Goal: Task Accomplishment & Management: Complete application form

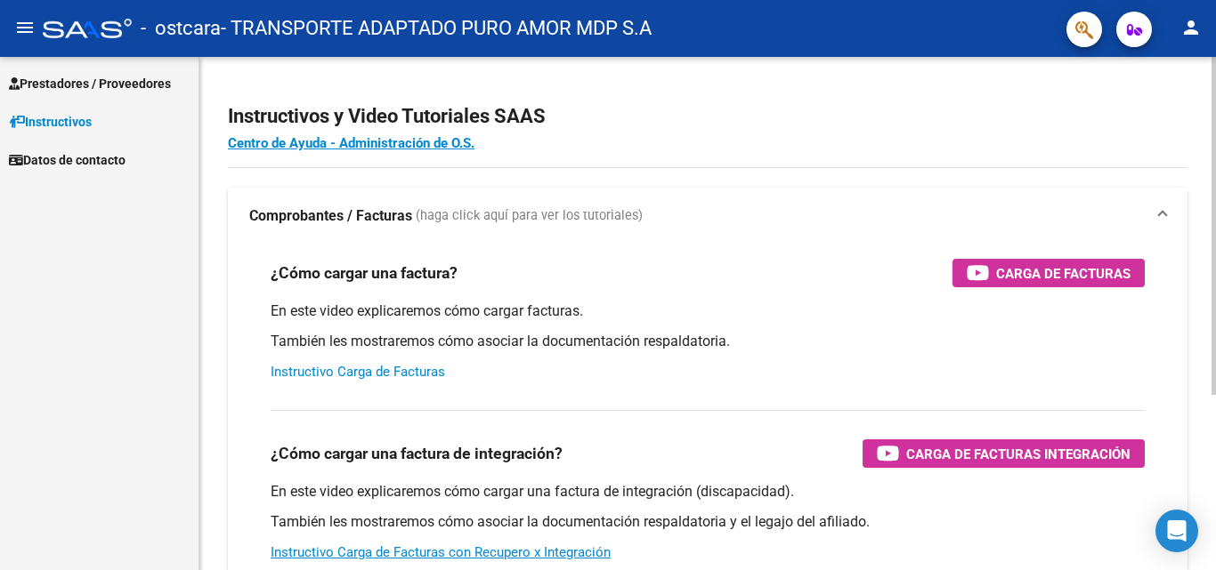
click at [354, 368] on link "Instructivo Carga de Facturas" at bounding box center [358, 372] width 174 height 16
click at [121, 81] on span "Prestadores / Proveedores" at bounding box center [90, 84] width 162 height 20
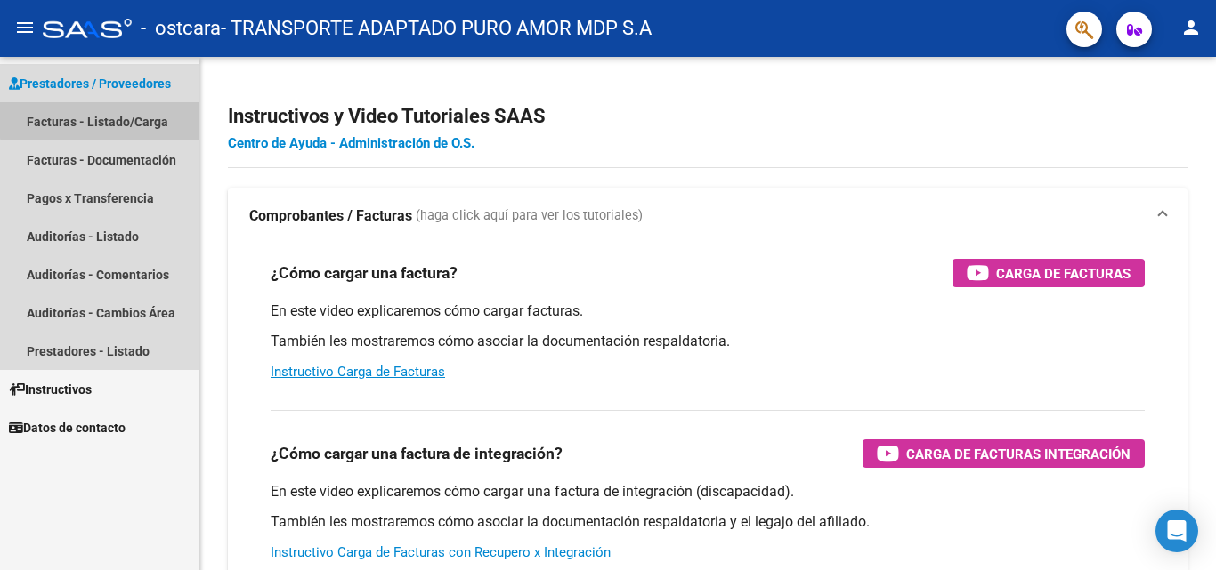
click at [101, 116] on link "Facturas - Listado/Carga" at bounding box center [99, 121] width 198 height 38
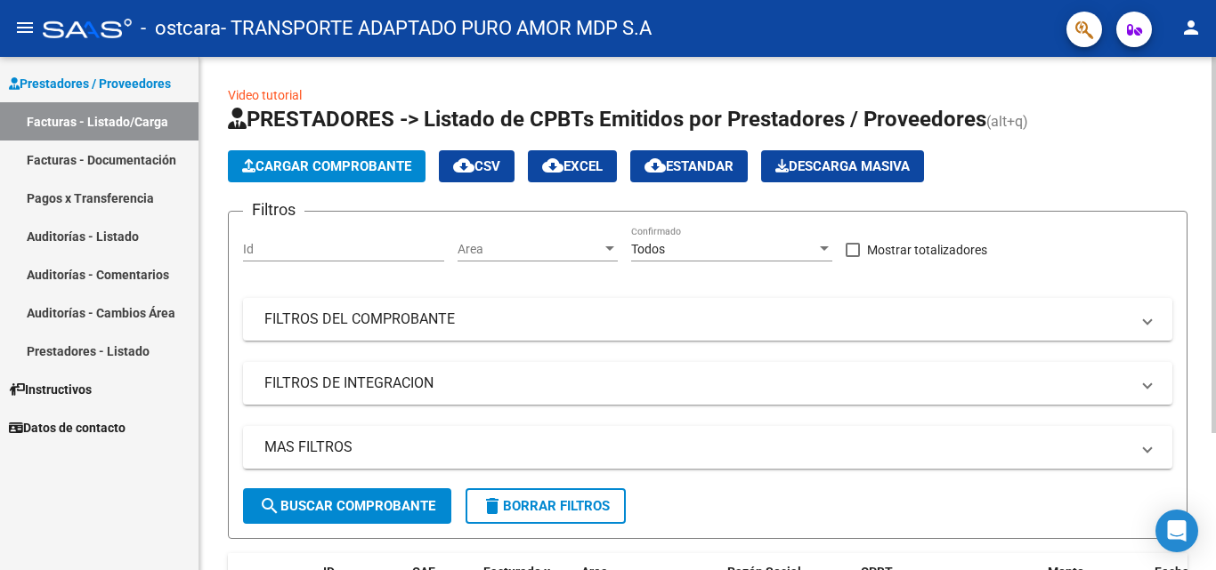
click at [381, 170] on span "Cargar Comprobante" at bounding box center [326, 166] width 169 height 16
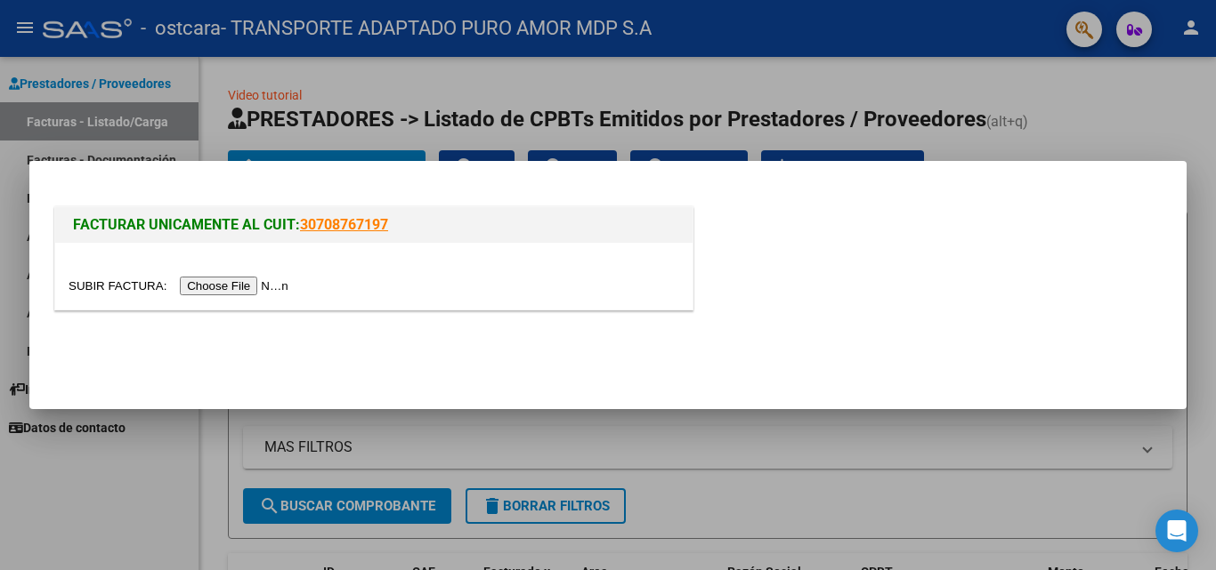
click at [840, 446] on div at bounding box center [608, 285] width 1216 height 570
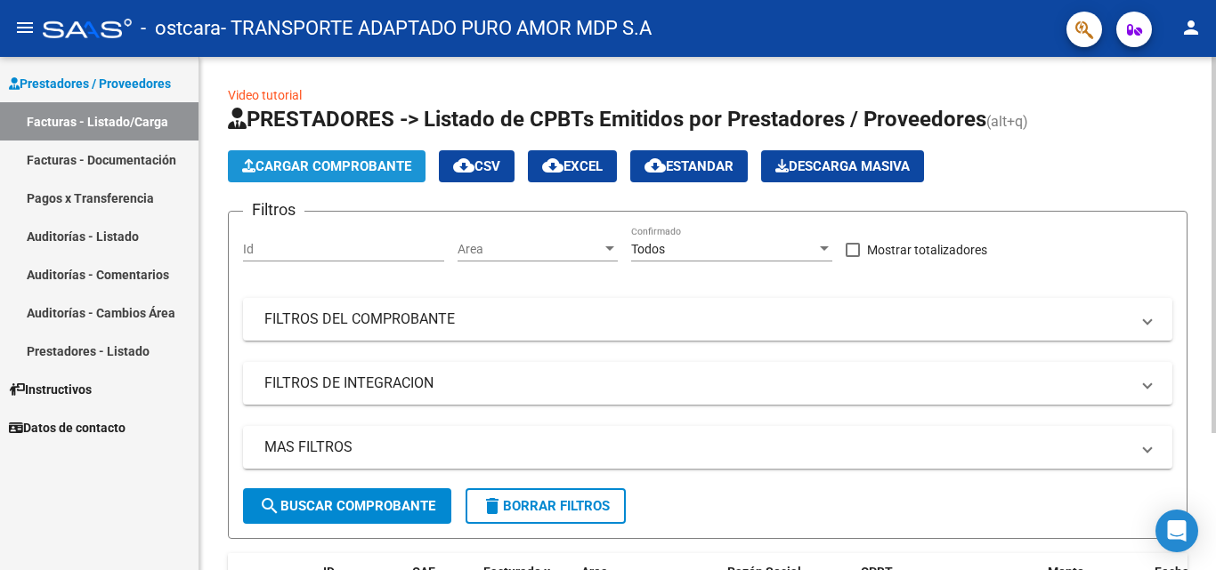
click at [317, 169] on span "Cargar Comprobante" at bounding box center [326, 166] width 169 height 16
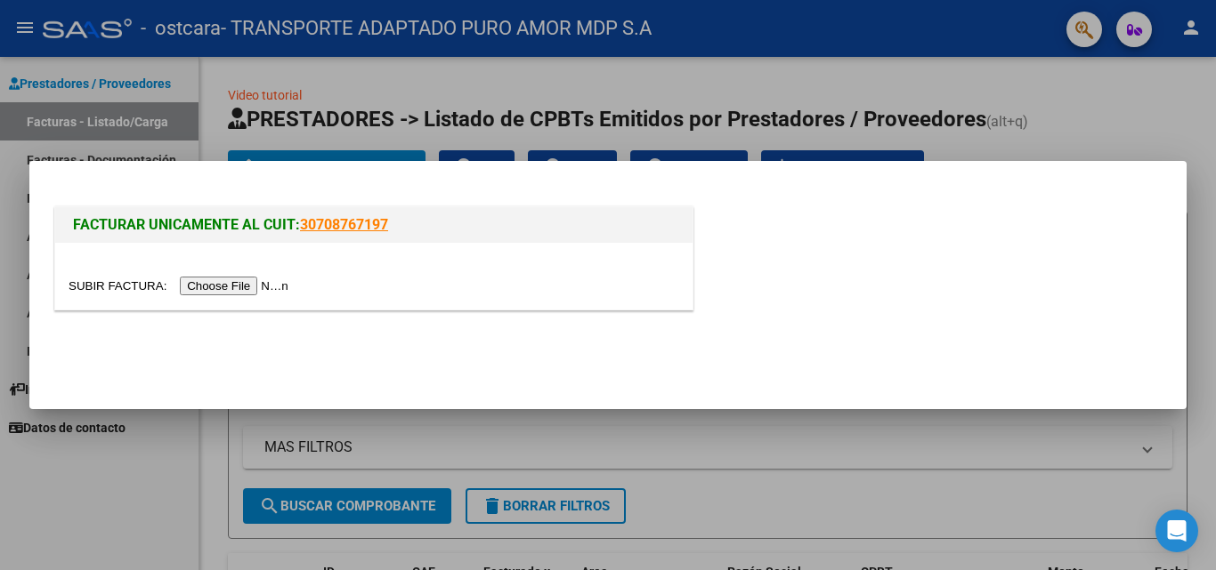
click at [255, 287] on input "file" at bounding box center [181, 286] width 225 height 19
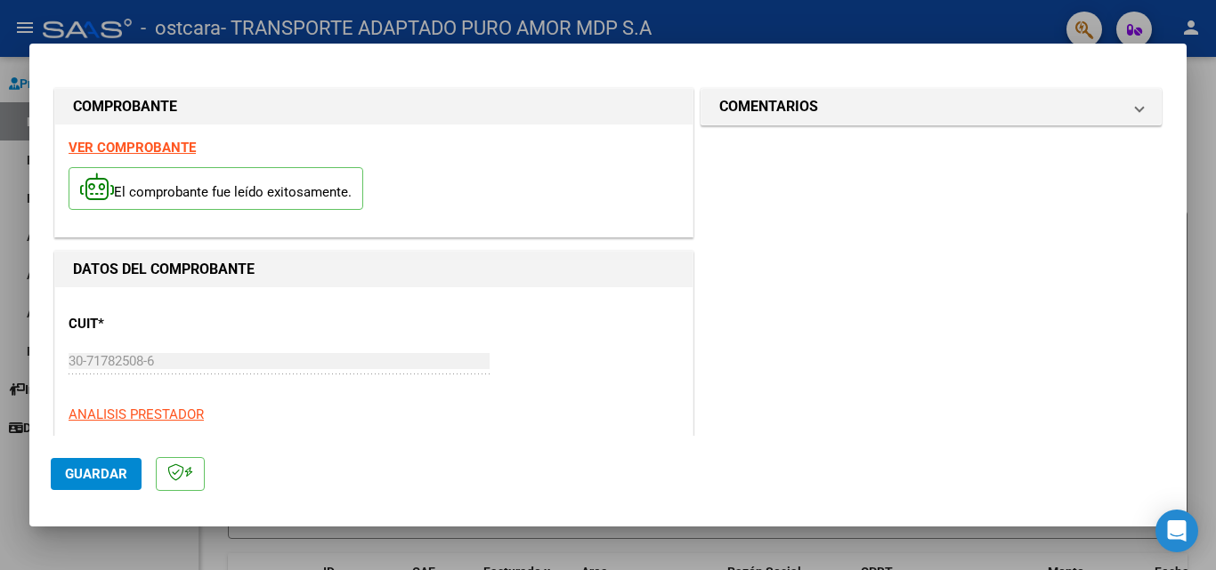
click at [101, 479] on span "Guardar" at bounding box center [96, 474] width 62 height 16
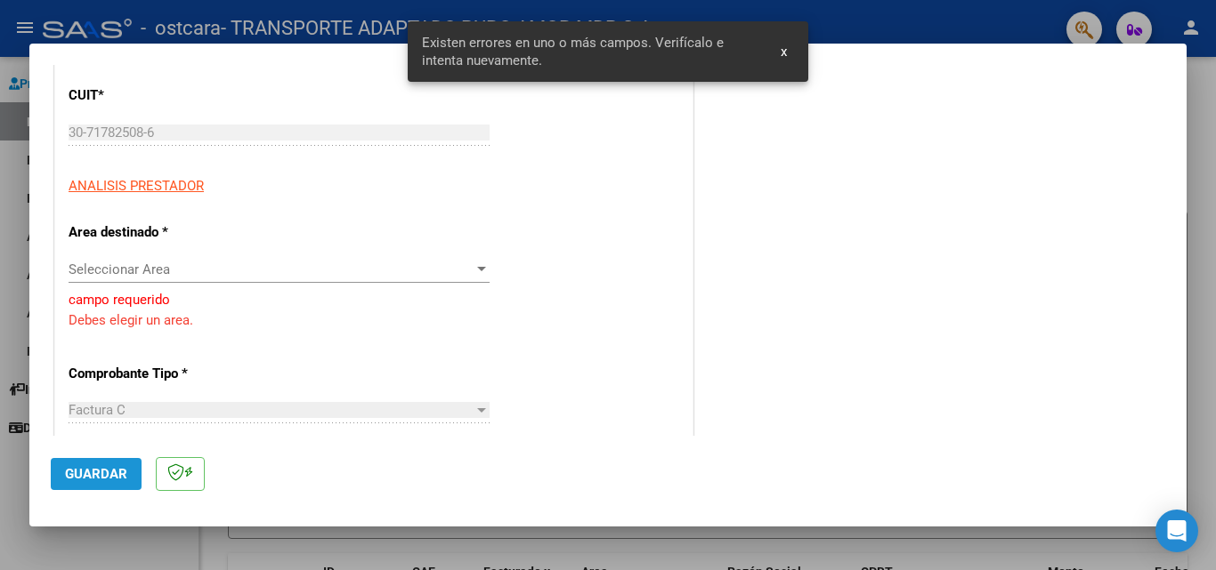
scroll to position [239, 0]
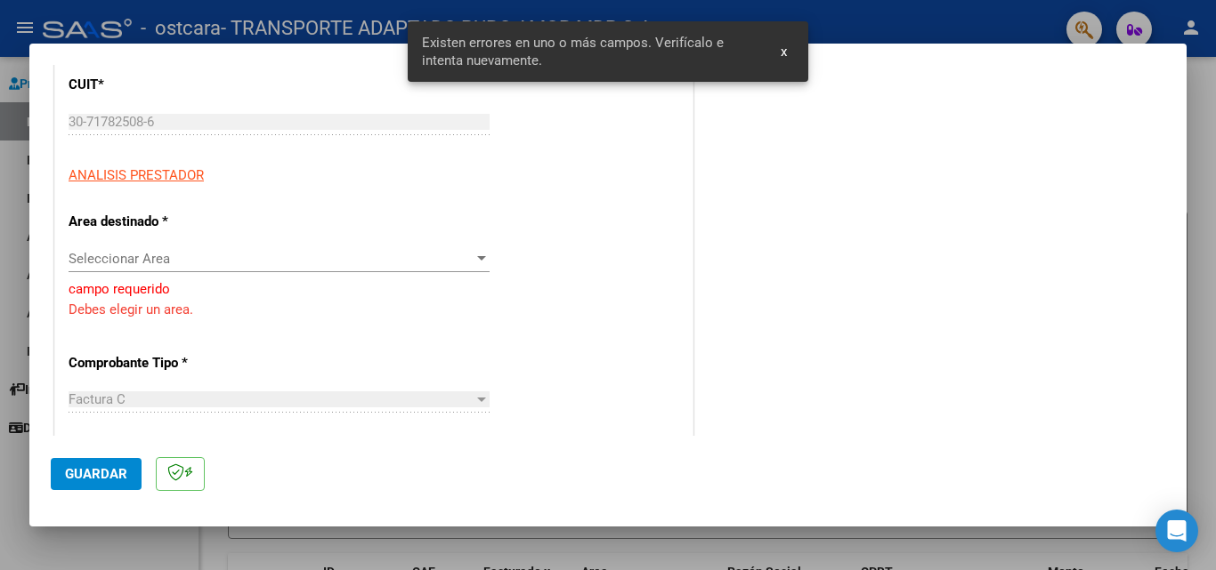
click at [162, 263] on span "Seleccionar Area" at bounding box center [271, 259] width 405 height 16
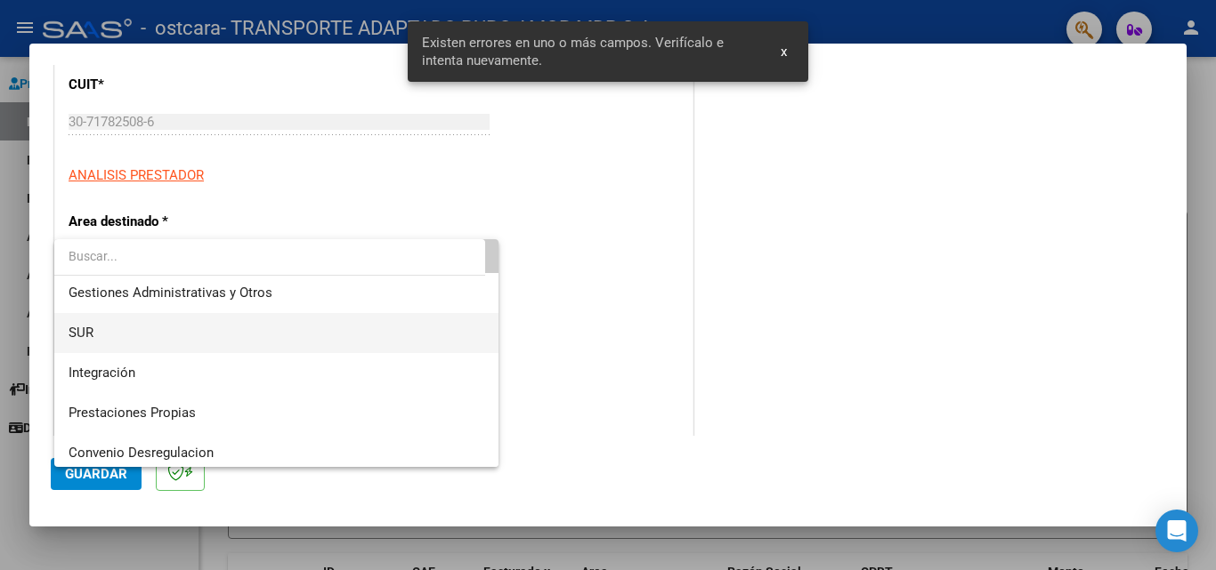
scroll to position [89, 0]
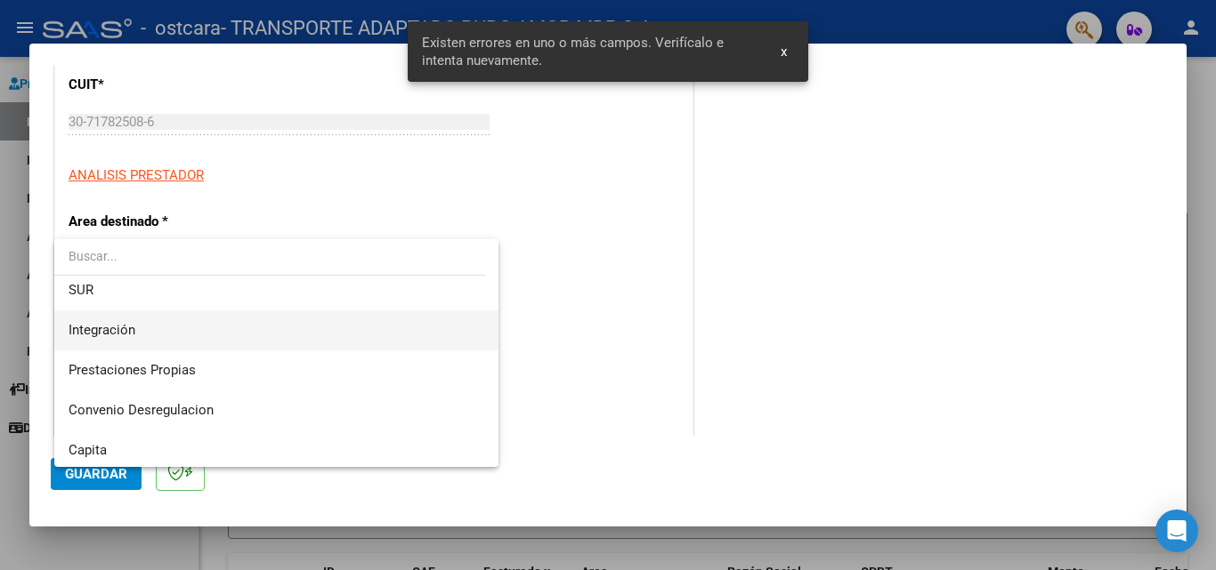
click at [174, 331] on span "Integración" at bounding box center [277, 331] width 416 height 40
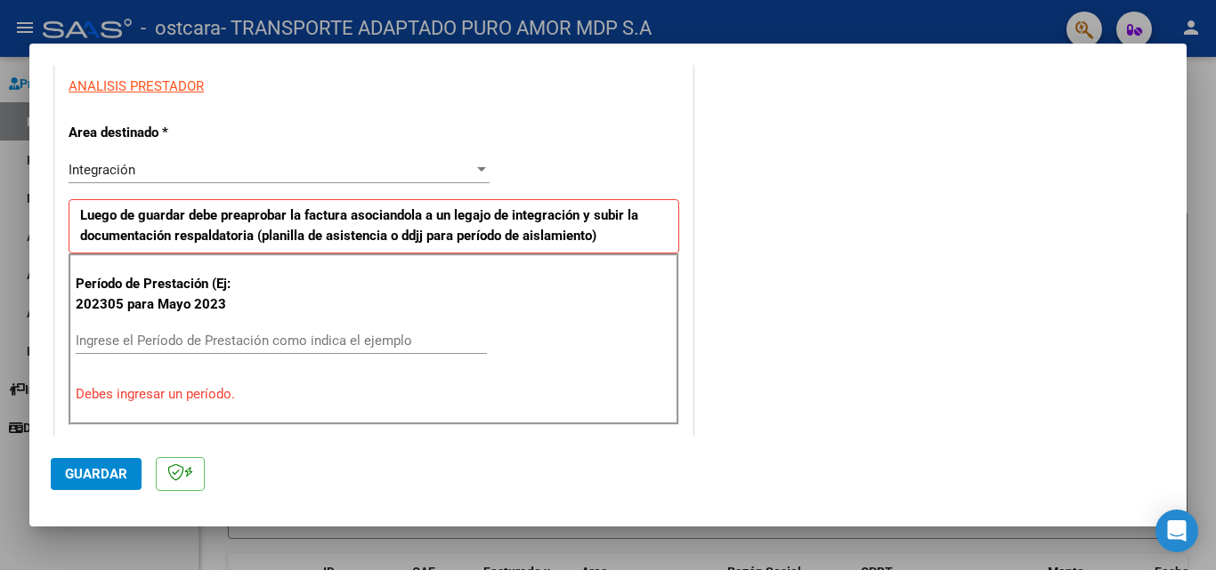
click at [170, 341] on input "Ingrese el Período de Prestación como indica el ejemplo" at bounding box center [281, 341] width 411 height 16
click at [327, 348] on input "Ingrese el Período de Prestación como indica el ejemplo" at bounding box center [281, 341] width 411 height 16
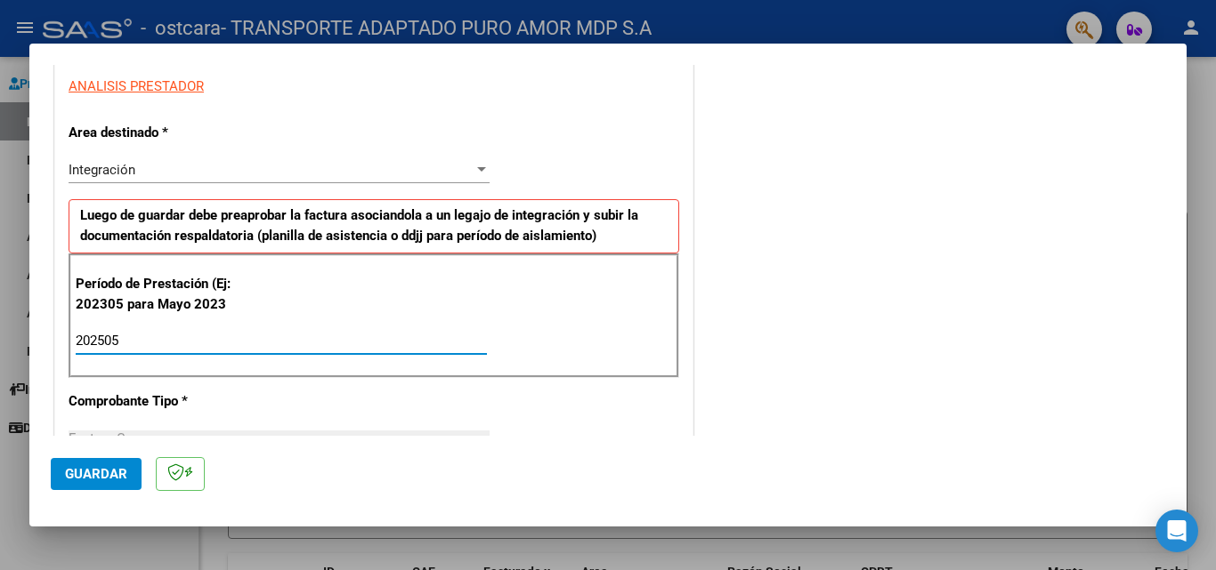
type input "202505"
click at [522, 372] on div "Período de Prestación (Ej: 202305 para [DATE] 202505 Ingrese el Período de Pres…" at bounding box center [374, 316] width 610 height 125
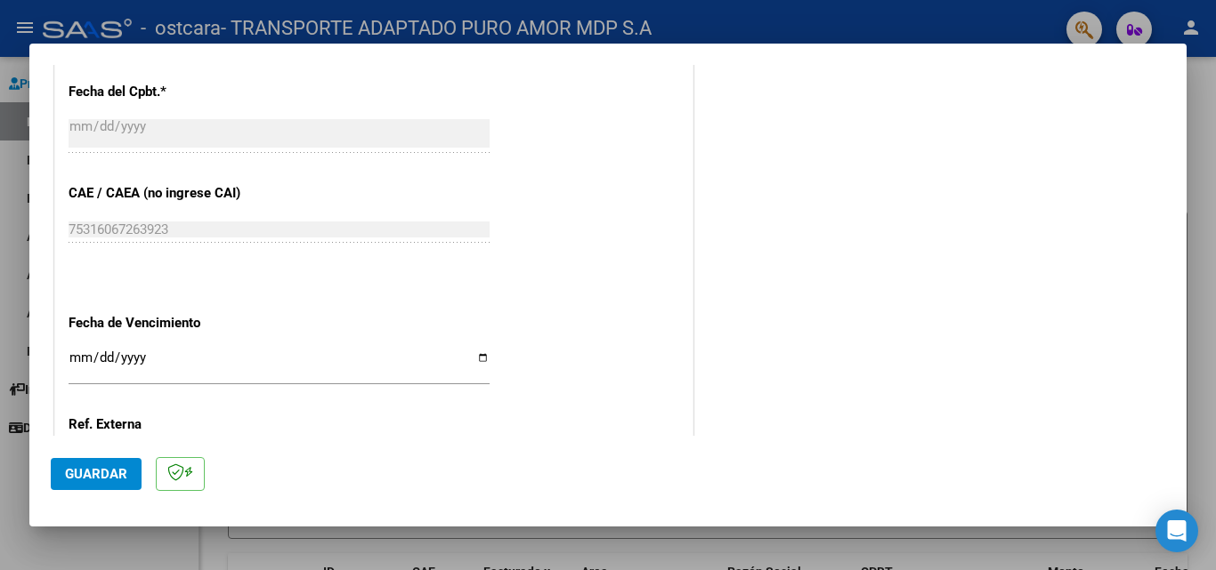
scroll to position [1040, 0]
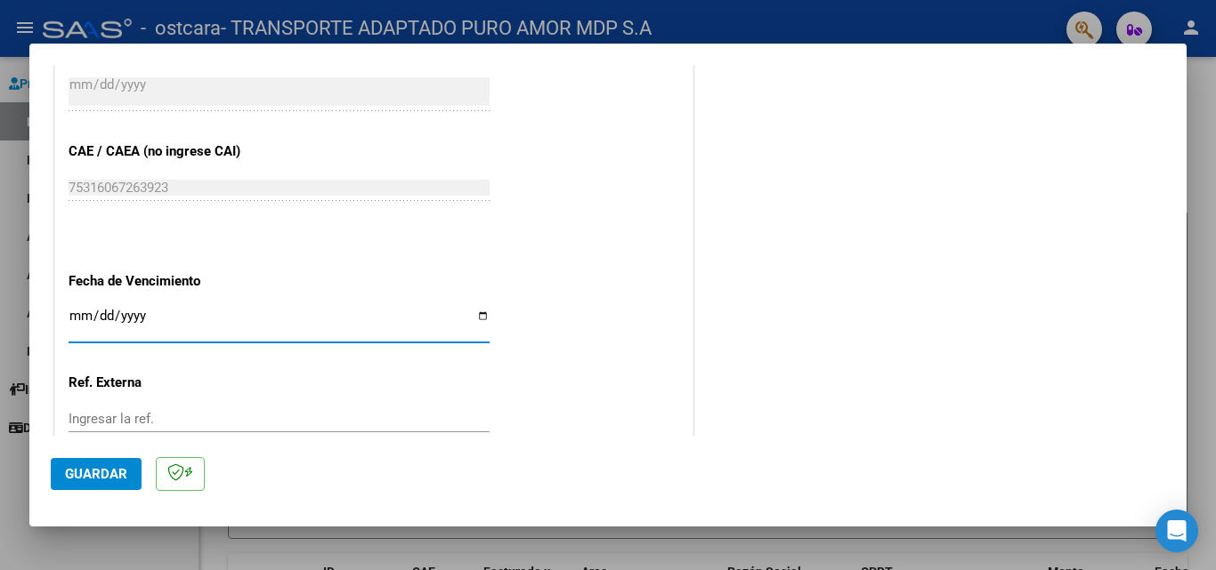
click at [149, 316] on input "Ingresar la fecha" at bounding box center [279, 323] width 421 height 28
click at [79, 310] on input "Ingresar la fecha" at bounding box center [279, 323] width 421 height 28
type input "[DATE]"
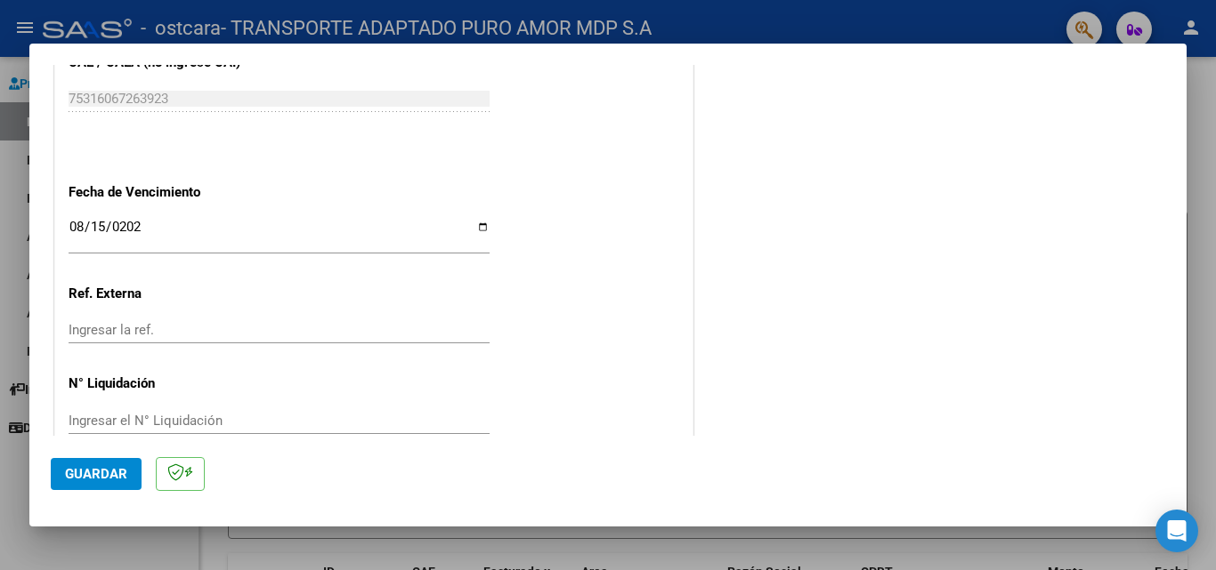
scroll to position [1161, 0]
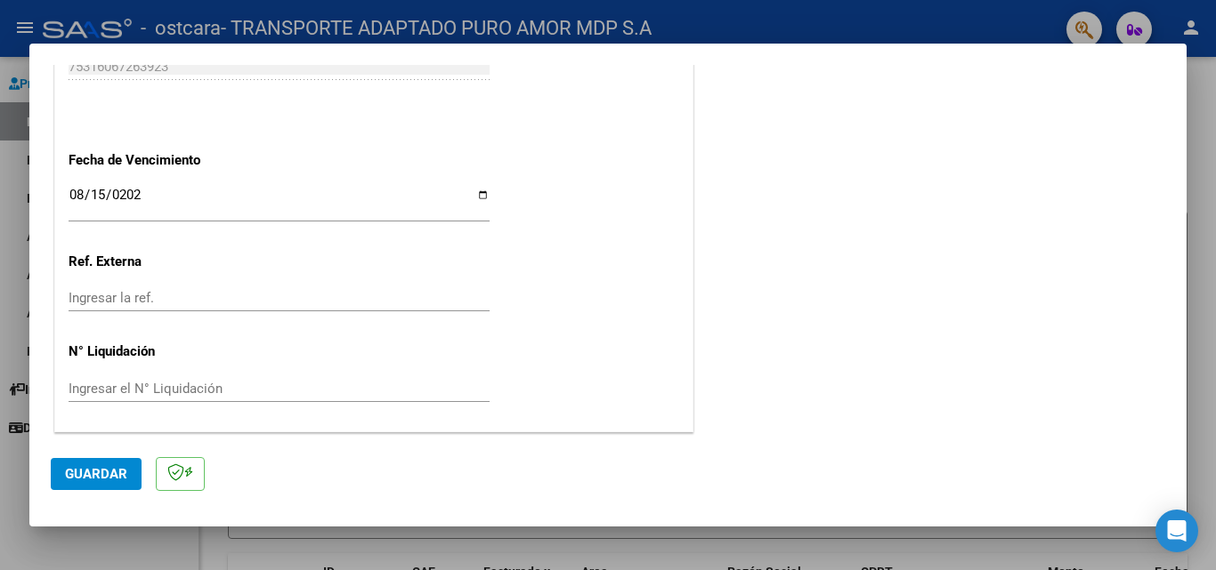
click at [162, 295] on input "Ingresar la ref." at bounding box center [279, 298] width 421 height 16
click at [188, 291] on input "Ingresar la ref." at bounding box center [279, 298] width 421 height 16
type input "052025"
click at [139, 393] on input "Ingresar el N° Liquidación" at bounding box center [279, 389] width 421 height 16
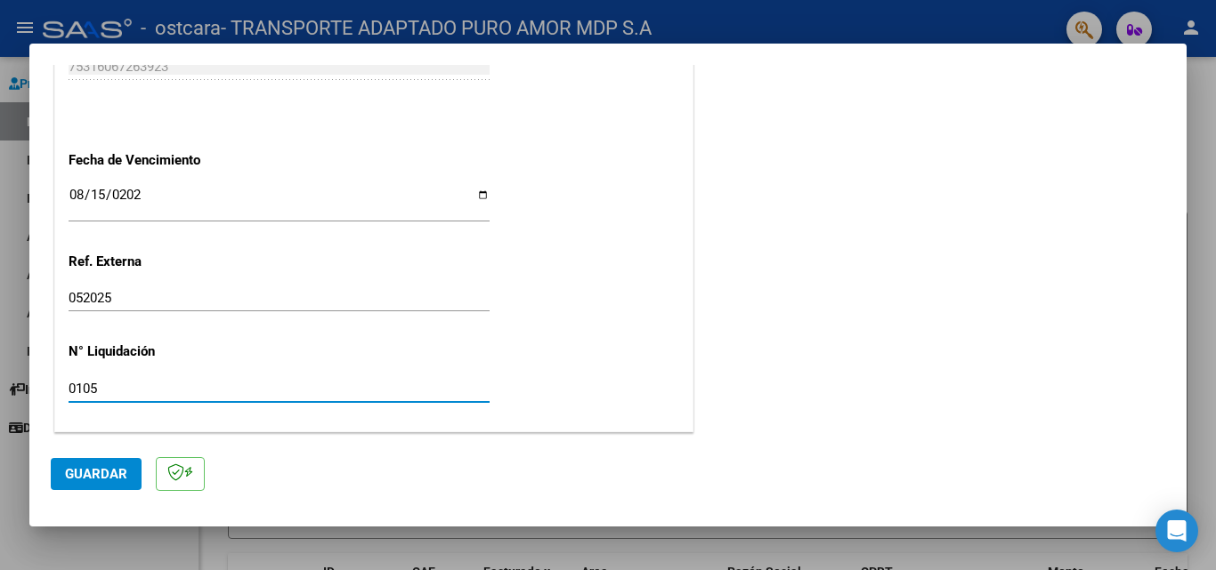
type input "0105"
click at [107, 472] on span "Guardar" at bounding box center [96, 474] width 62 height 16
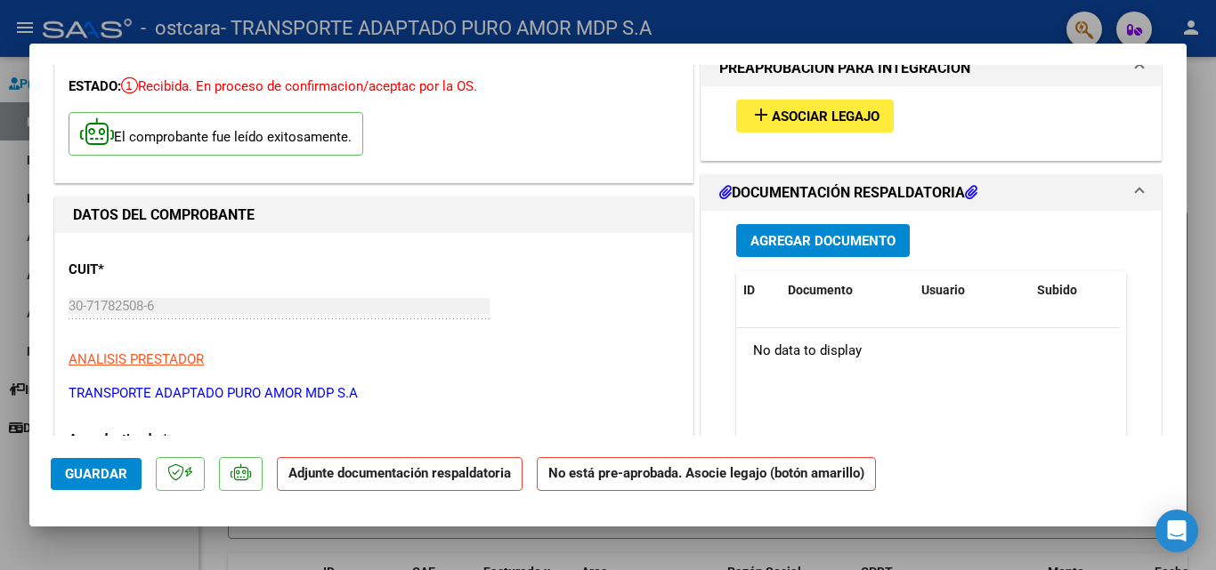
scroll to position [0, 0]
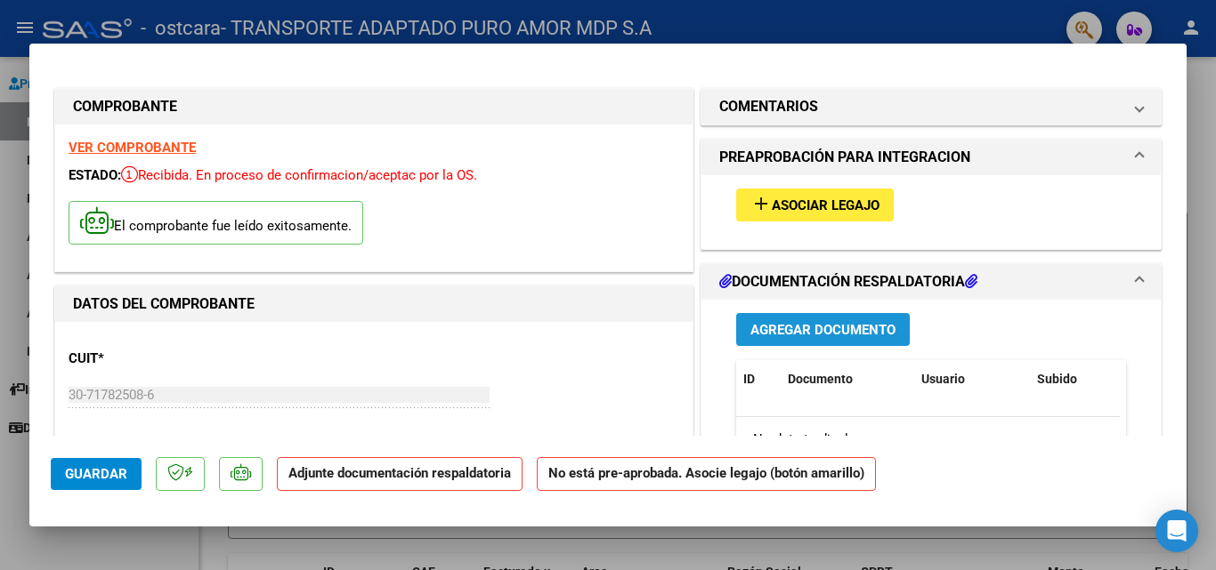
click at [806, 329] on span "Agregar Documento" at bounding box center [822, 330] width 145 height 16
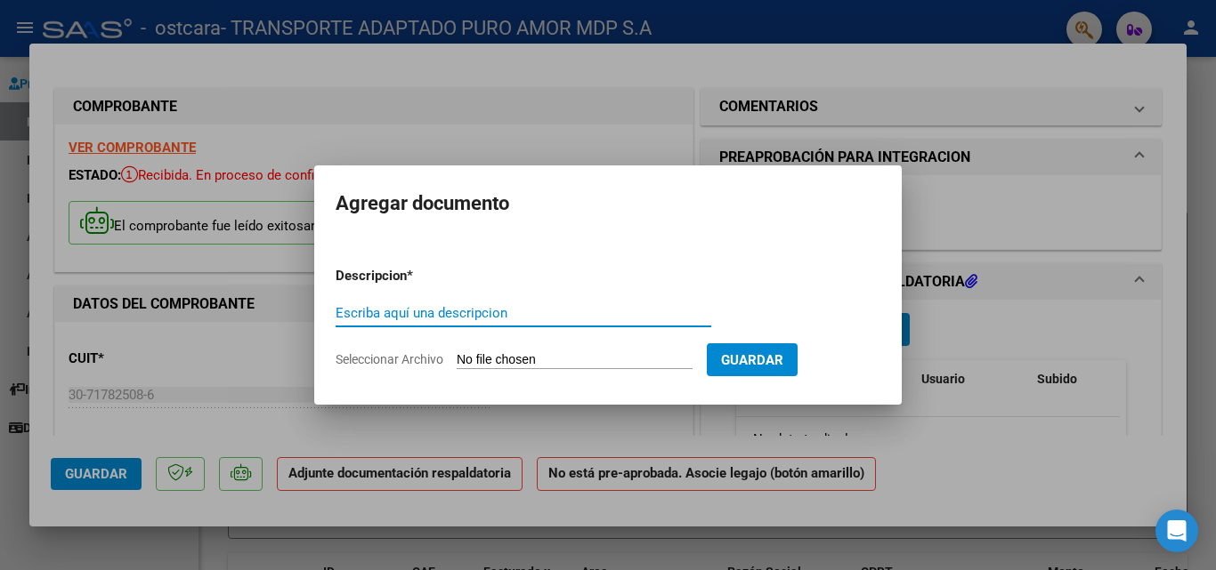
click at [461, 312] on input "Escriba aquí una descripcion" at bounding box center [524, 313] width 376 height 16
type input "Asistencia Mayo"
click at [657, 351] on form "Descripcion * Asistencia Mayo Escriba aquí una descripcion Seleccionar Archivo …" at bounding box center [608, 318] width 545 height 130
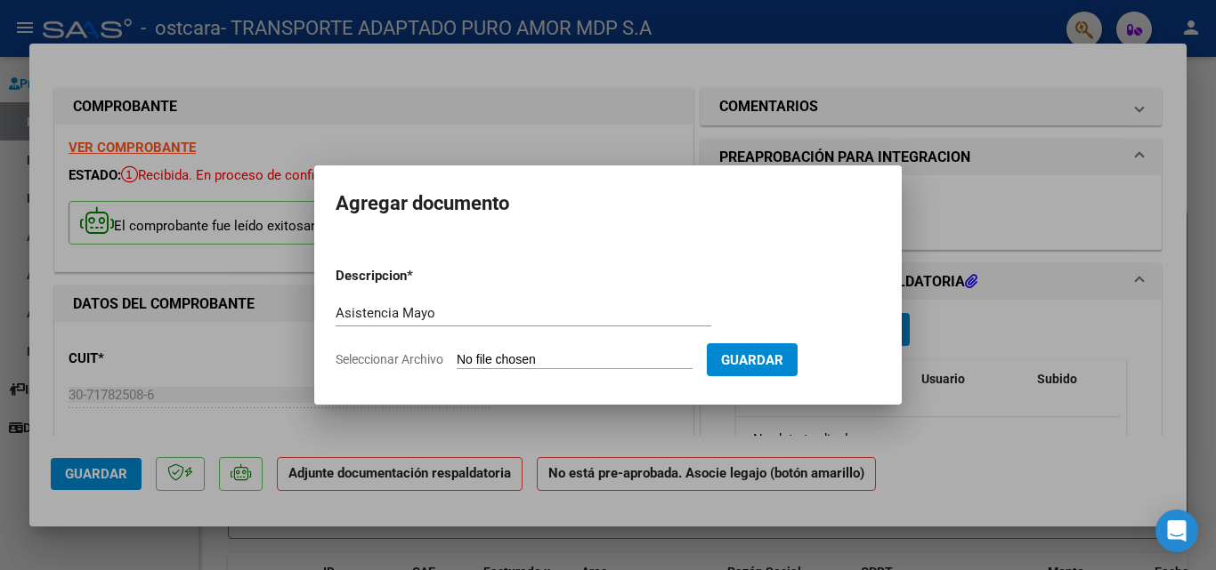
click at [602, 360] on input "Seleccionar Archivo" at bounding box center [575, 360] width 236 height 17
type input "C:\fakepath\as [PERSON_NAME][DATE] .pdf"
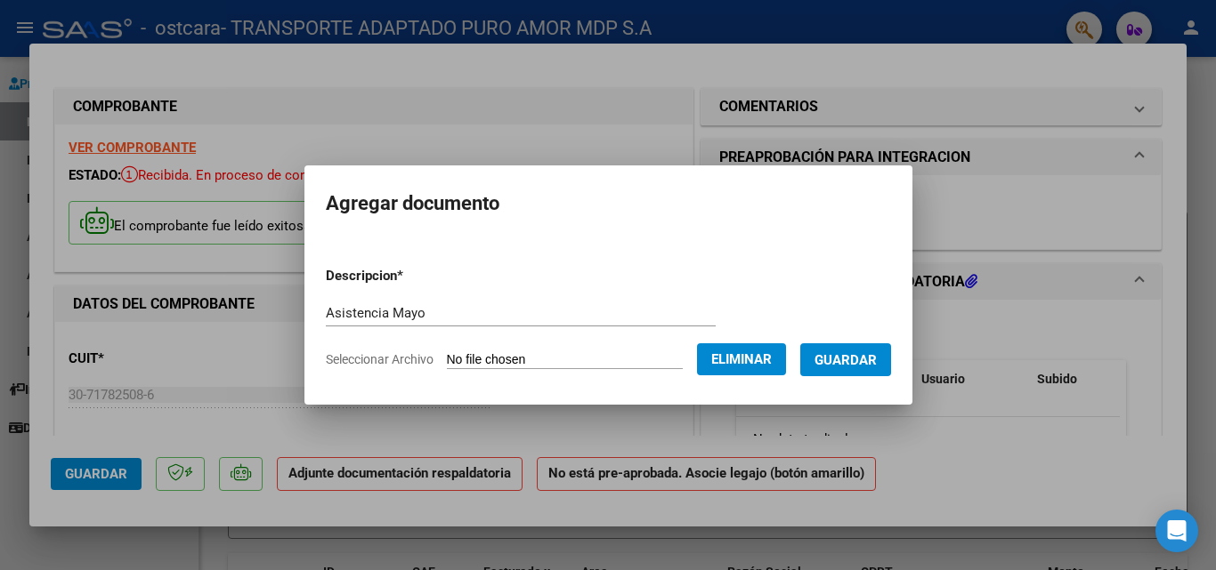
click at [863, 368] on span "Guardar" at bounding box center [845, 360] width 62 height 16
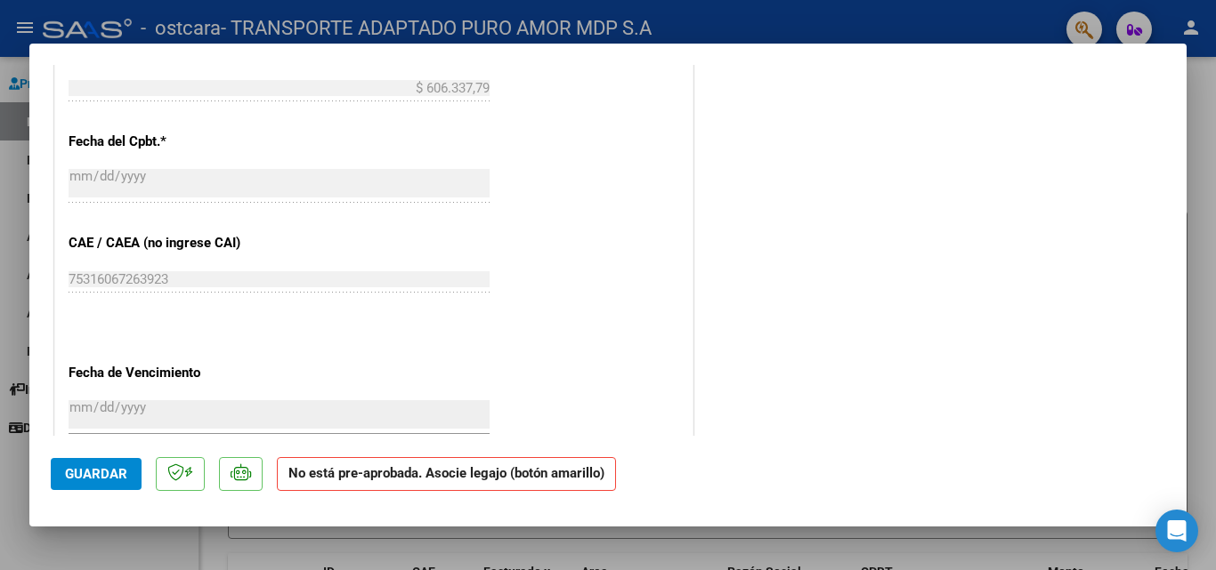
scroll to position [979, 0]
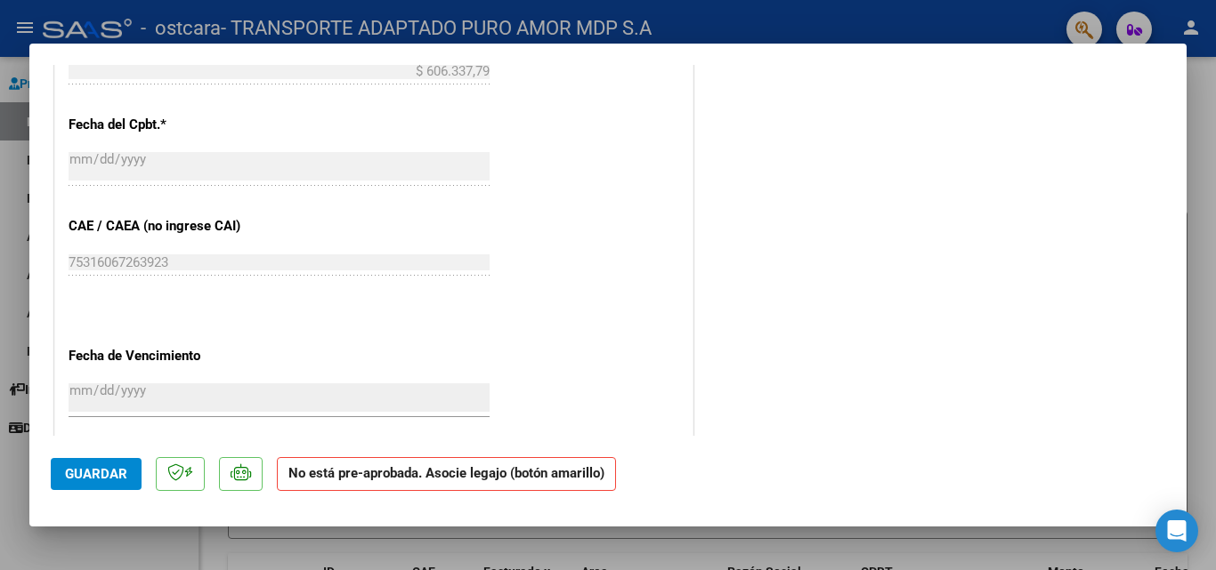
click at [103, 470] on span "Guardar" at bounding box center [96, 474] width 62 height 16
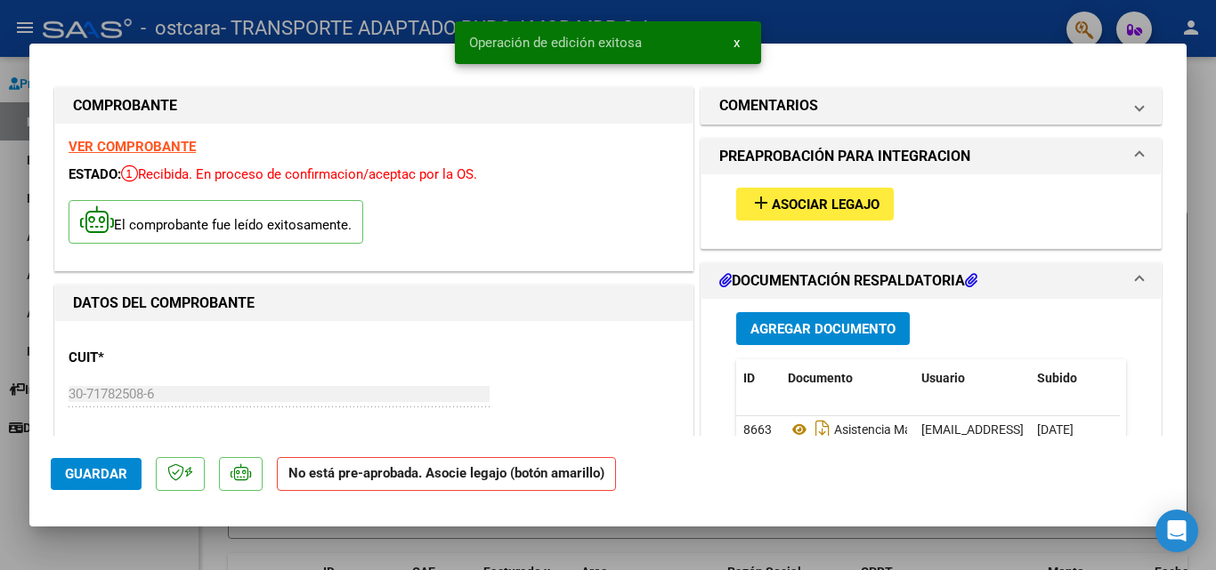
scroll to position [0, 0]
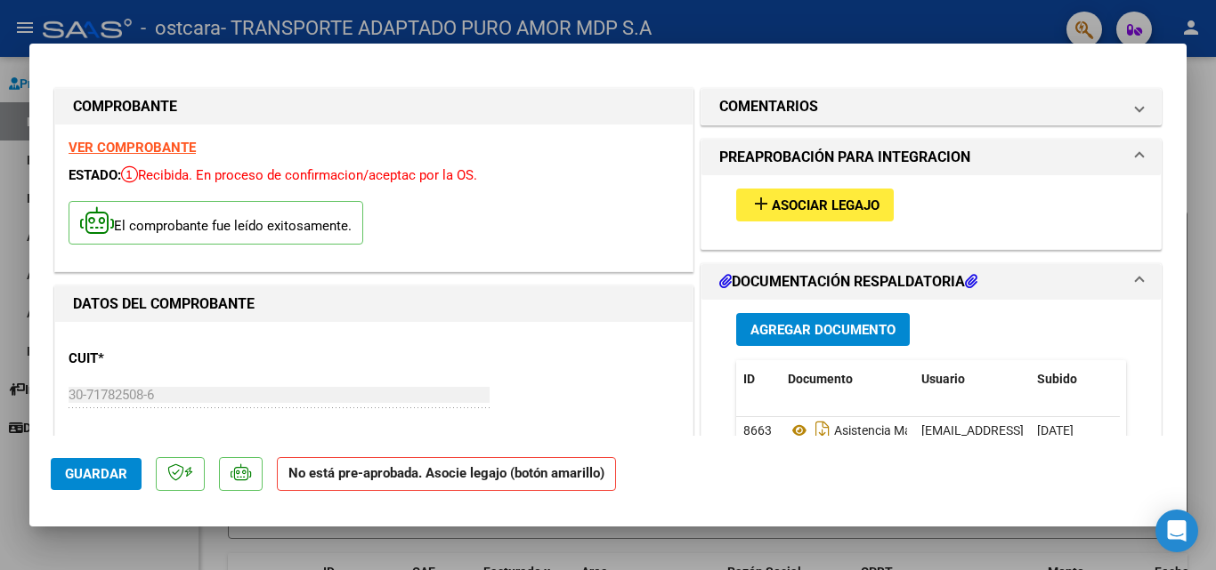
click at [805, 20] on div at bounding box center [608, 285] width 1216 height 570
type input "$ 0,00"
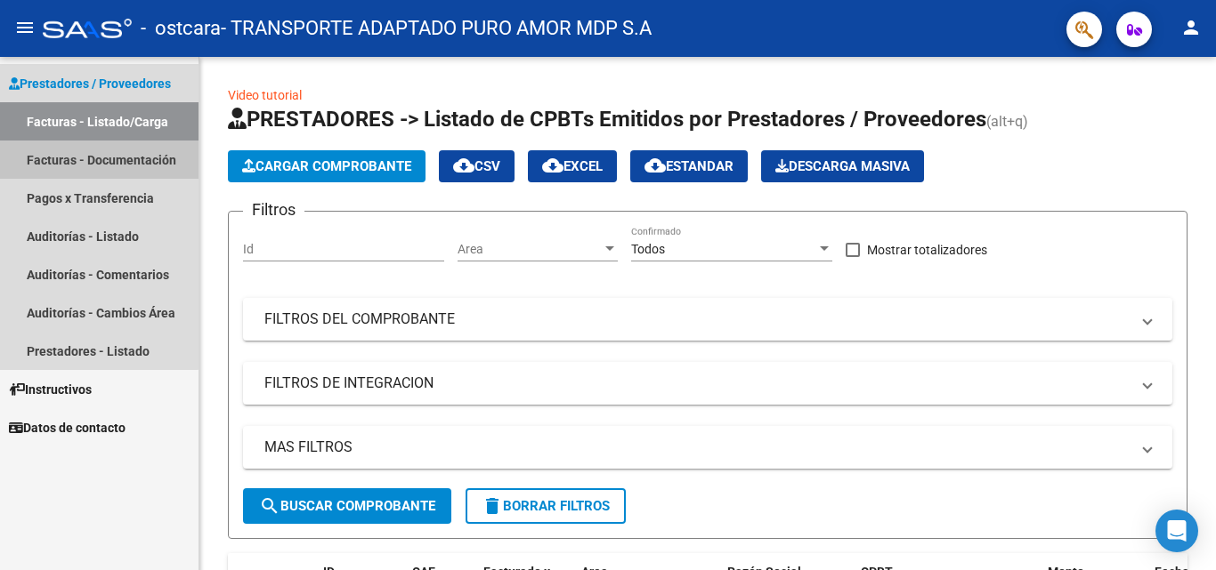
click at [64, 161] on link "Facturas - Documentación" at bounding box center [99, 160] width 198 height 38
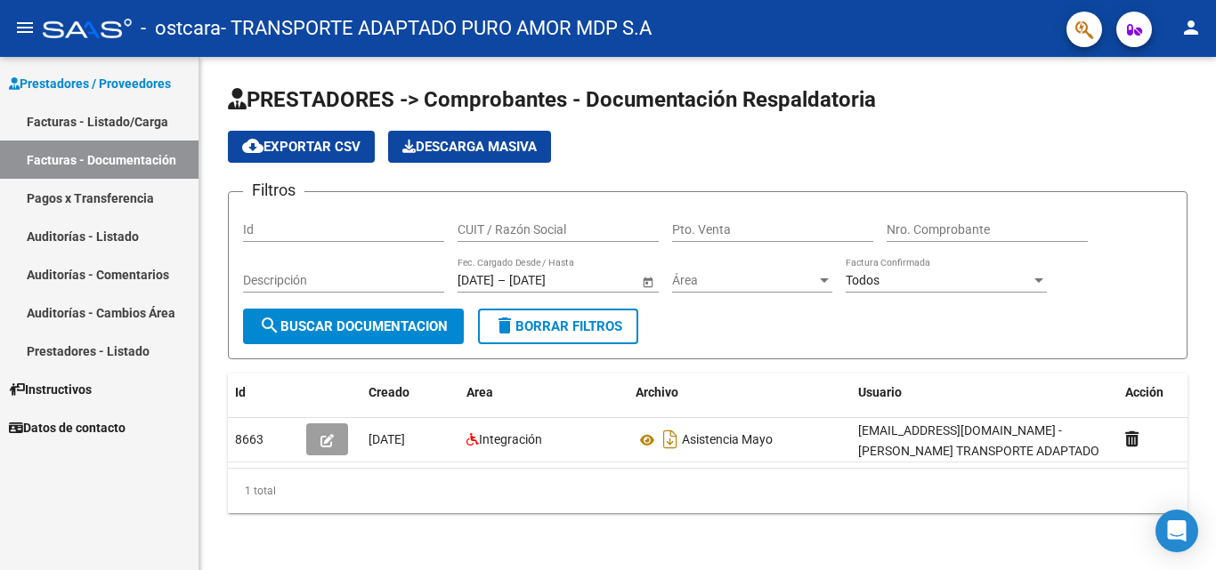
click at [96, 127] on link "Facturas - Listado/Carga" at bounding box center [99, 121] width 198 height 38
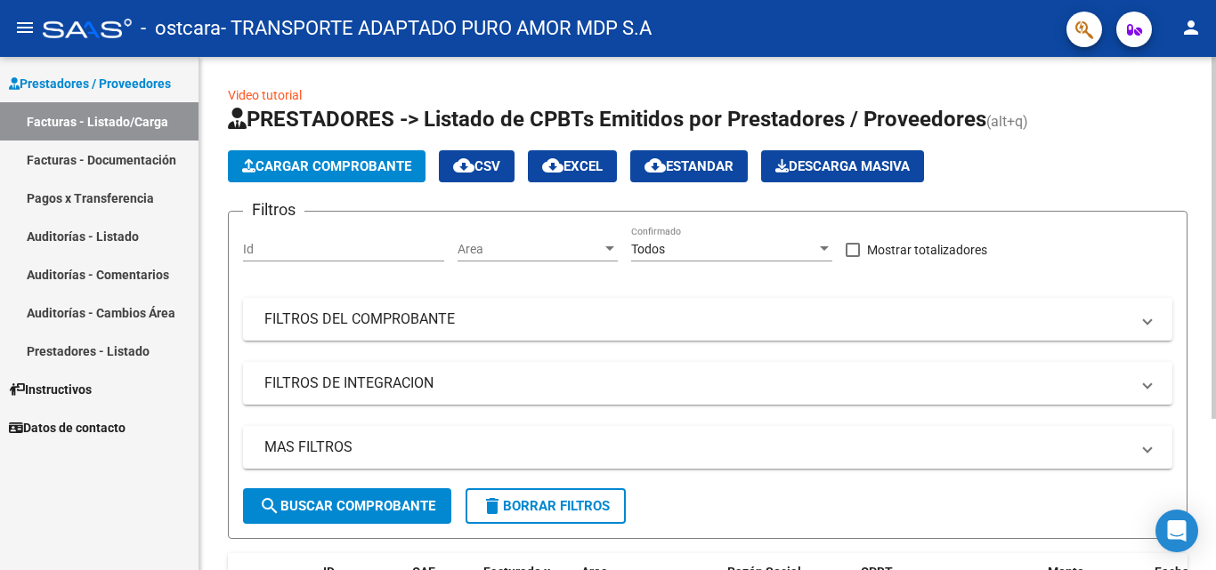
click at [325, 176] on button "Cargar Comprobante" at bounding box center [327, 166] width 198 height 32
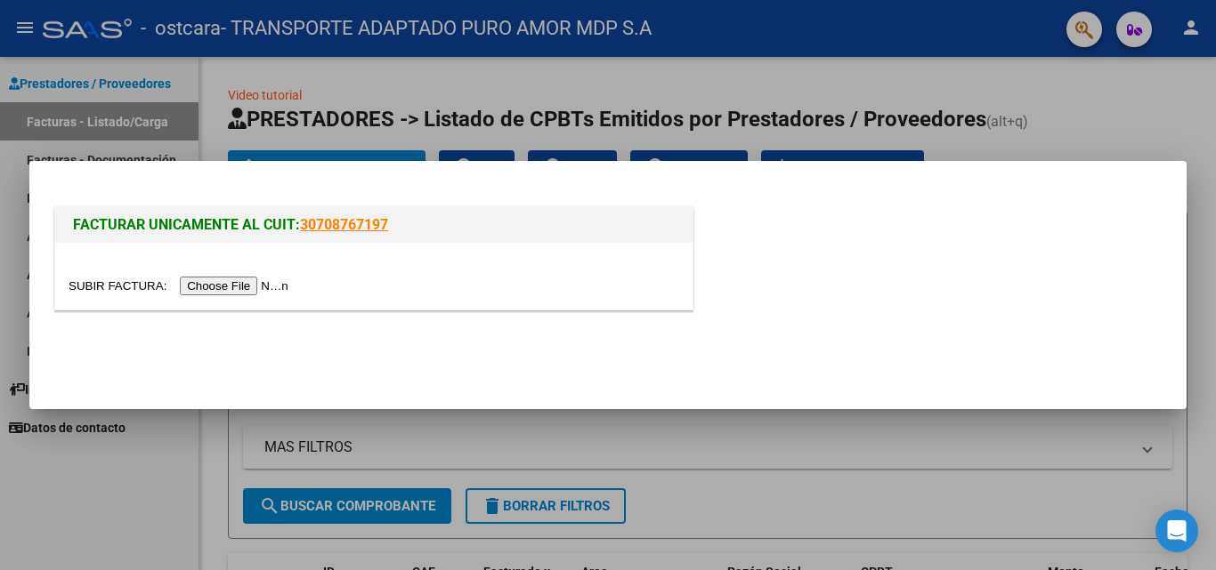
click at [217, 285] on input "file" at bounding box center [181, 286] width 225 height 19
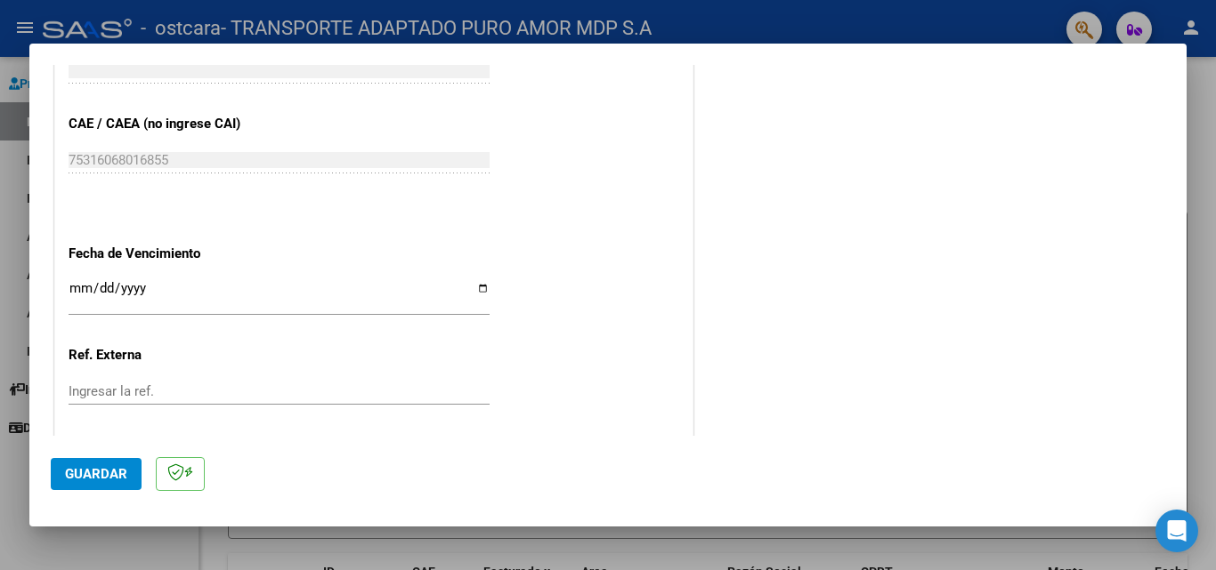
scroll to position [979, 0]
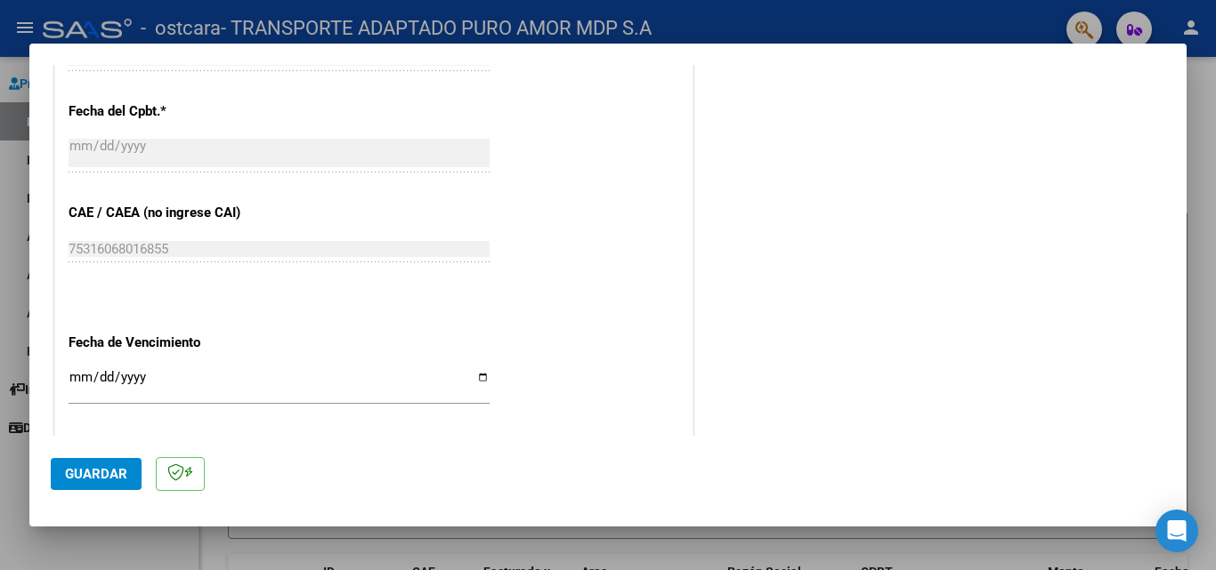
click at [93, 370] on div "Ingresar la fecha" at bounding box center [279, 386] width 421 height 38
type input "[DATE]"
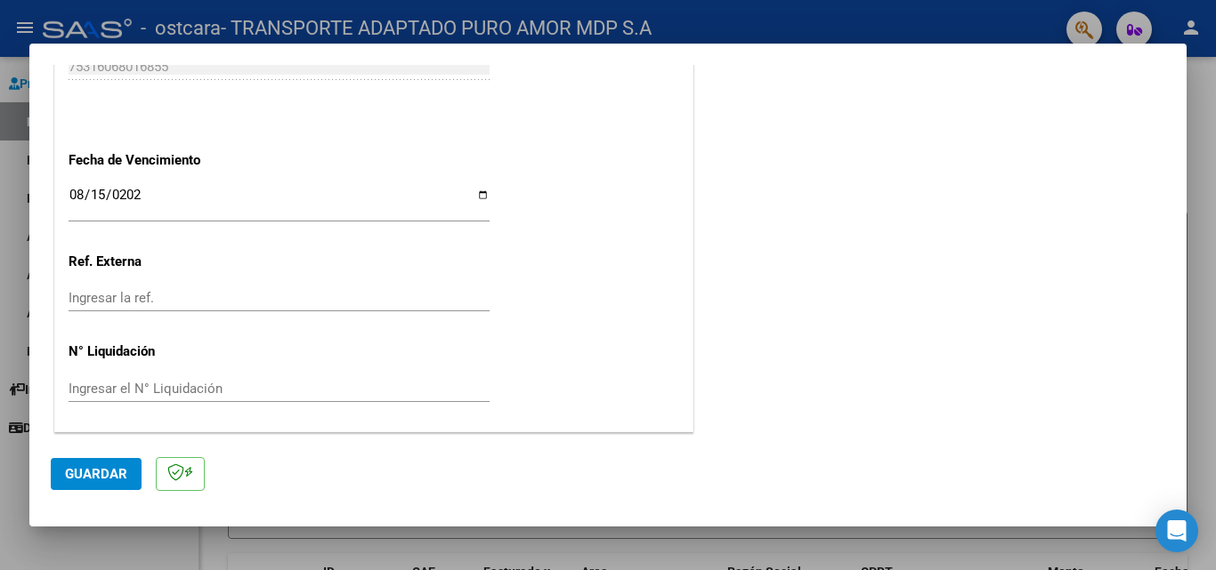
click at [164, 299] on input "Ingresar la ref." at bounding box center [279, 298] width 421 height 16
type input "062025"
click at [199, 387] on input "Ingresar el N° Liquidación" at bounding box center [279, 389] width 421 height 16
type input "0206"
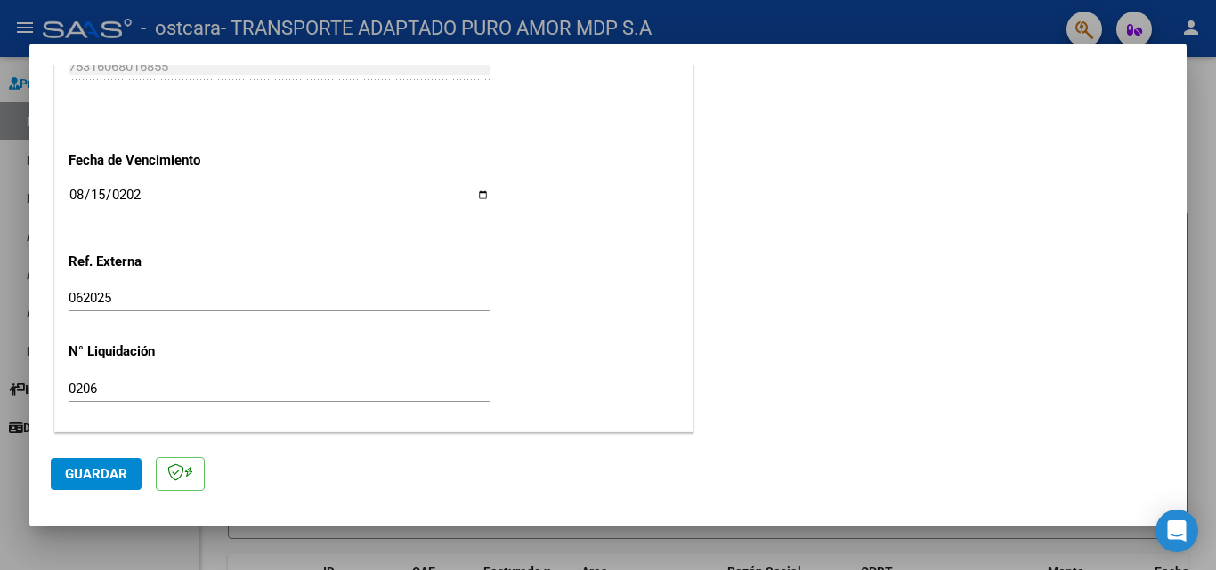
click at [109, 477] on span "Guardar" at bounding box center [96, 474] width 62 height 16
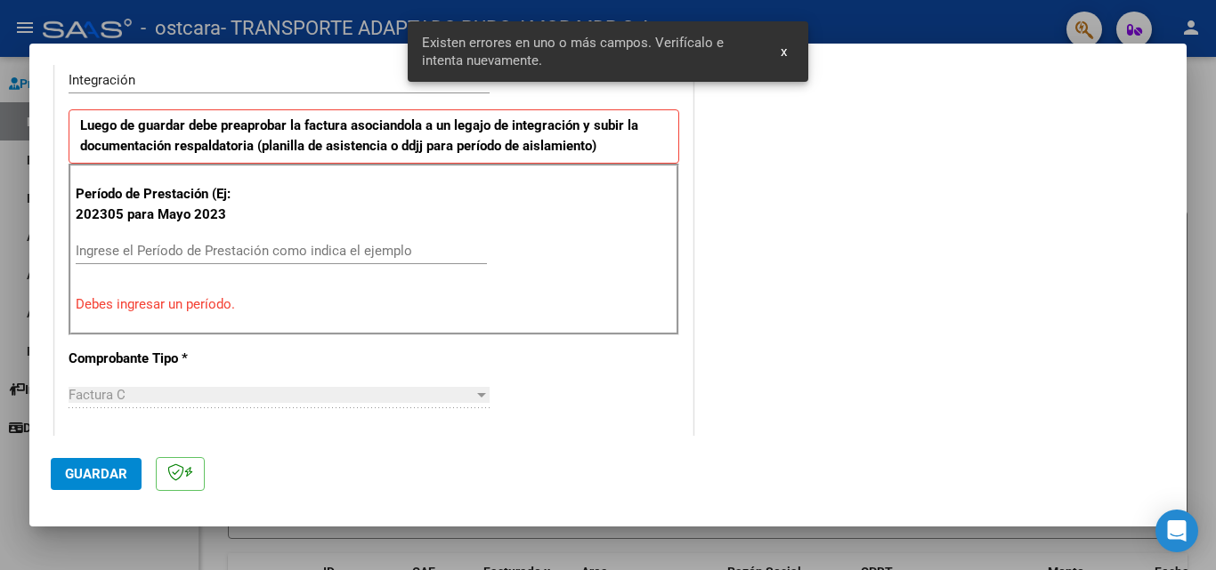
scroll to position [401, 0]
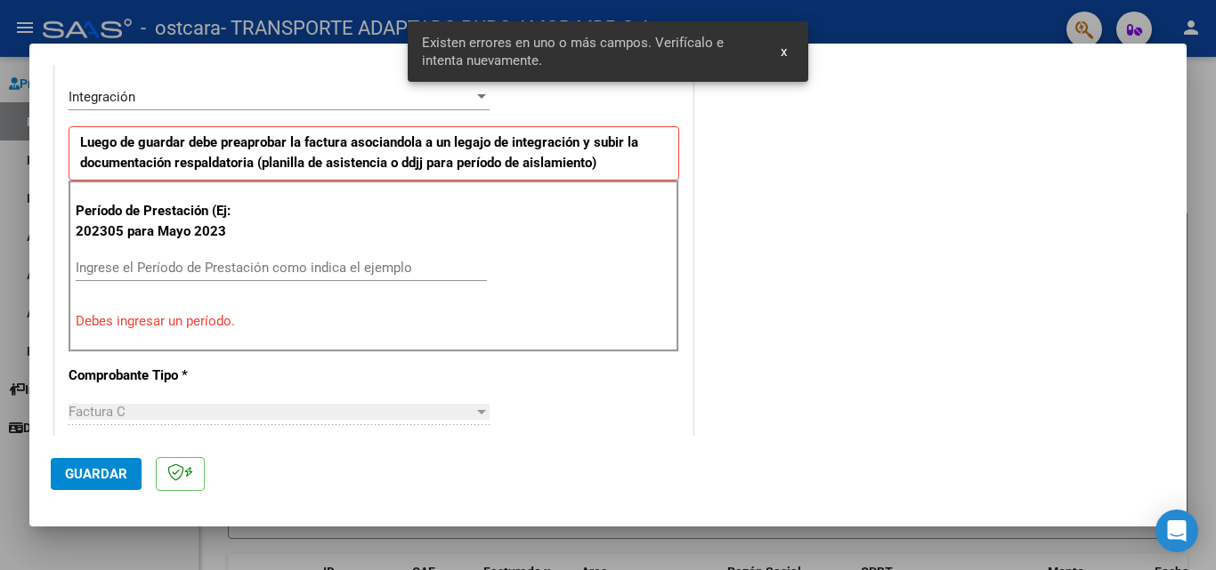
click at [270, 272] on input "Ingrese el Período de Prestación como indica el ejemplo" at bounding box center [281, 268] width 411 height 16
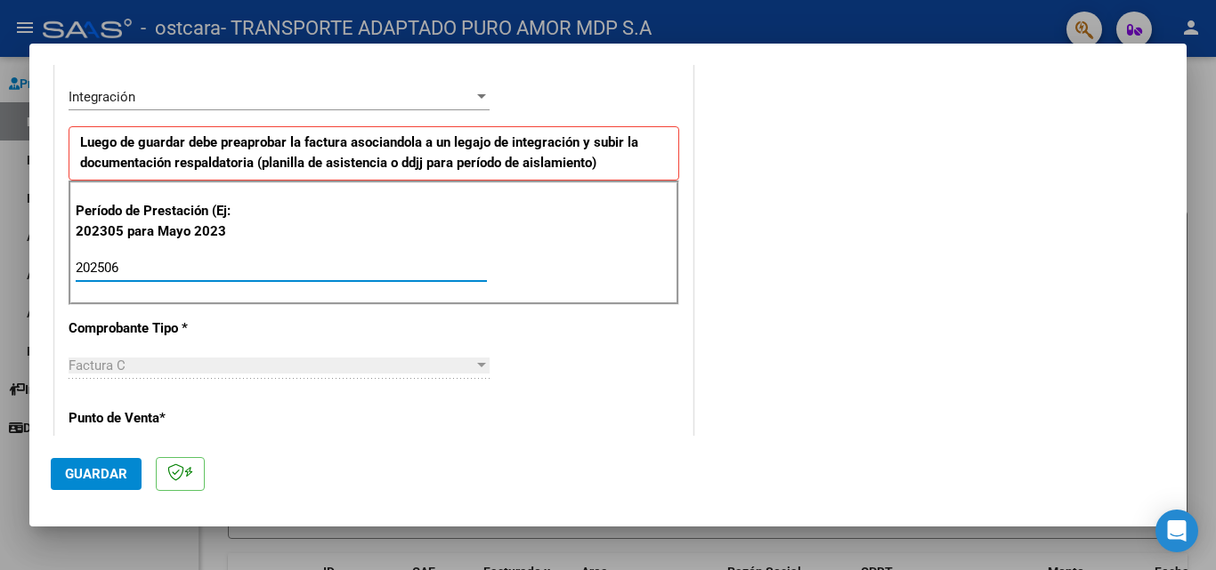
type input "202506"
click at [705, 263] on div "COMENTARIOS Comentarios del Prestador / Gerenciador:" at bounding box center [931, 439] width 468 height 1513
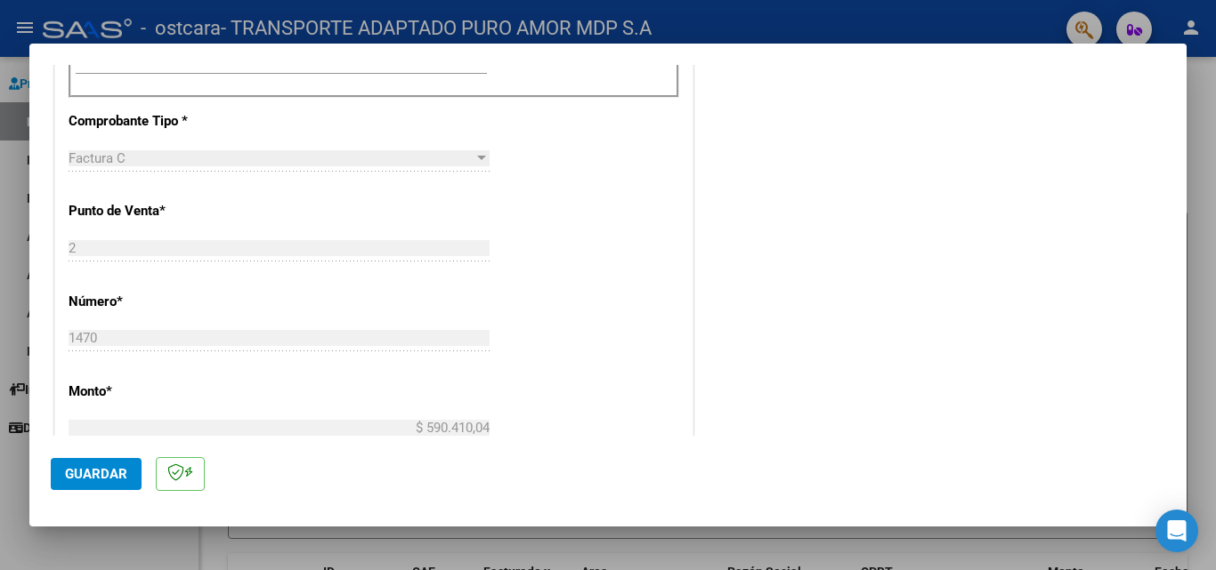
scroll to position [1157, 0]
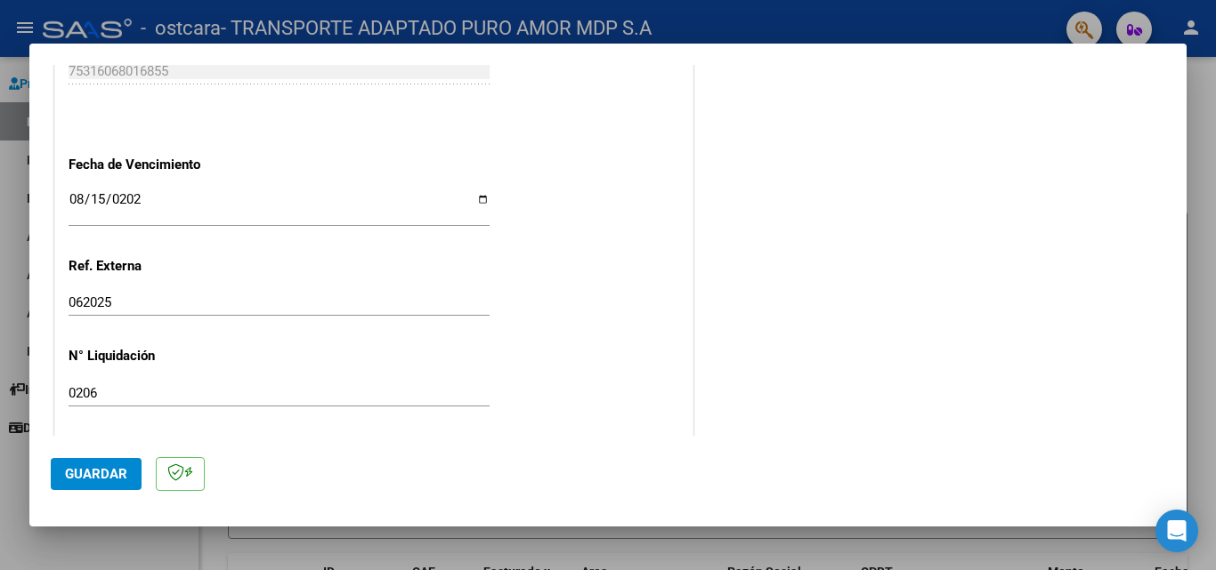
click at [94, 474] on span "Guardar" at bounding box center [96, 474] width 62 height 16
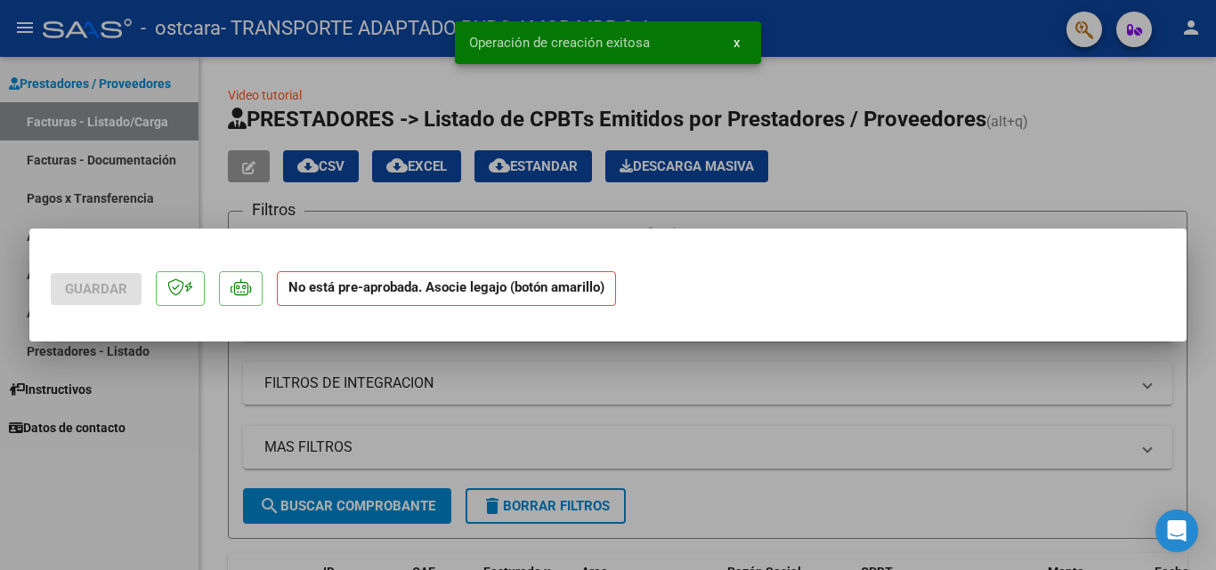
scroll to position [0, 0]
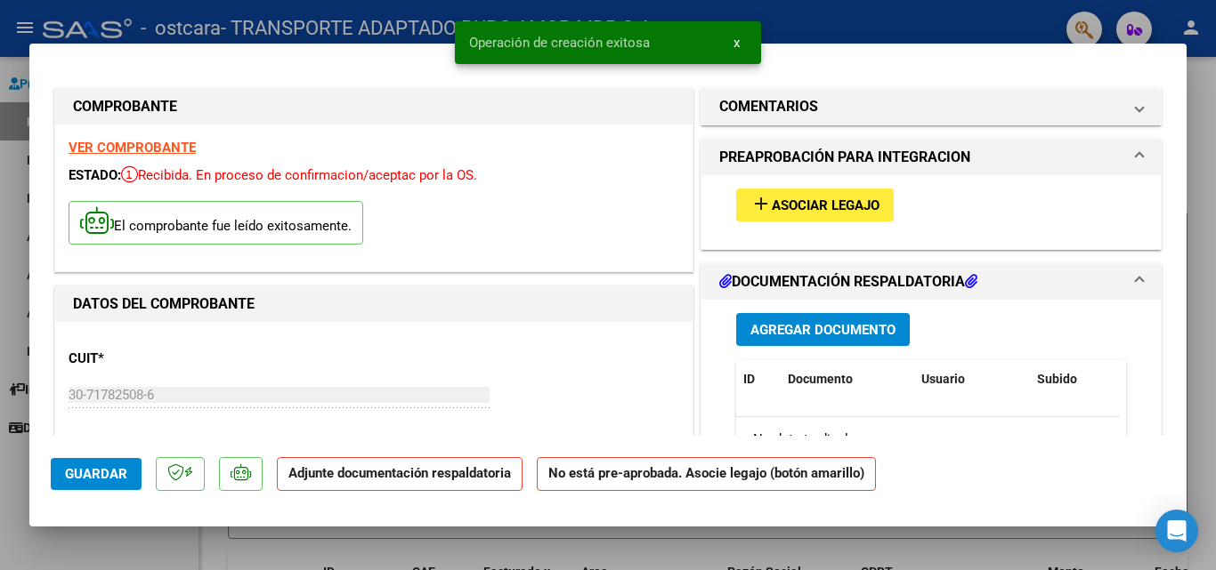
click at [832, 327] on span "Agregar Documento" at bounding box center [822, 330] width 145 height 16
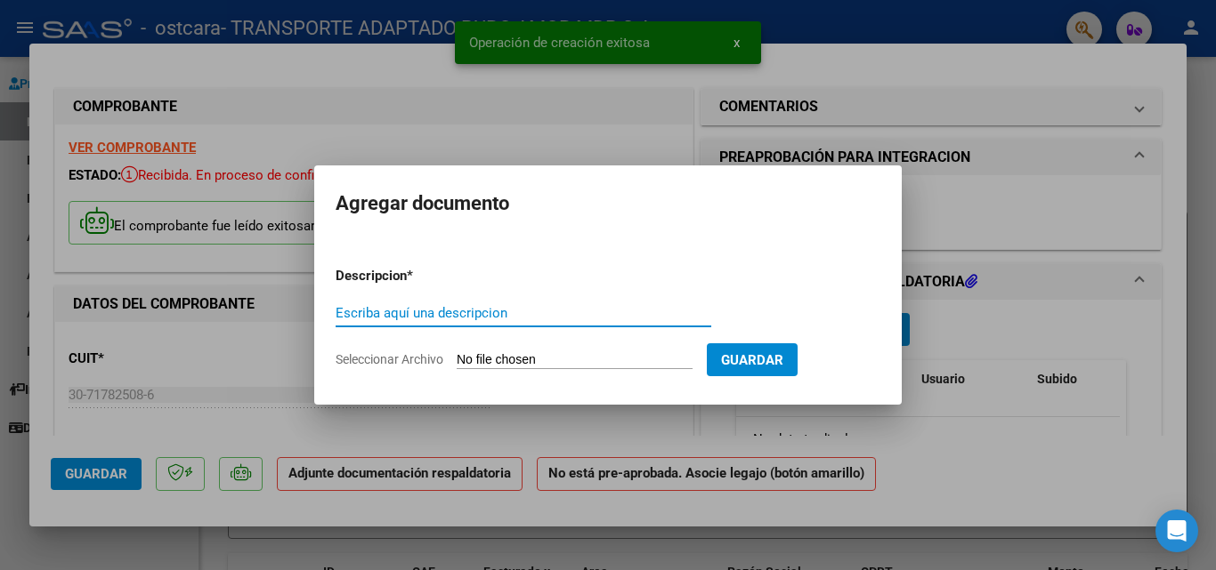
click at [605, 307] on input "Escriba aquí una descripcion" at bounding box center [524, 313] width 376 height 16
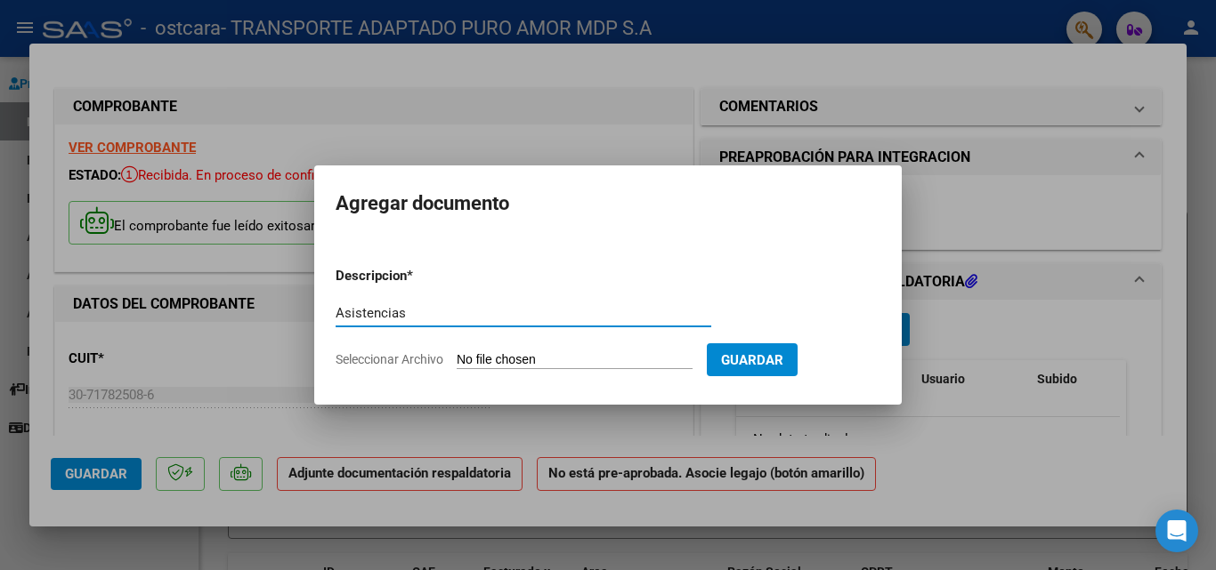
type input "Asistencias"
click at [540, 348] on form "Descripcion * Asistencias Escriba aquí una descripcion Seleccionar Archivo Guar…" at bounding box center [608, 318] width 545 height 130
click at [519, 360] on input "Seleccionar Archivo" at bounding box center [575, 360] width 236 height 17
type input "C:\fakepath\as [PERSON_NAME][DATE] .pdf"
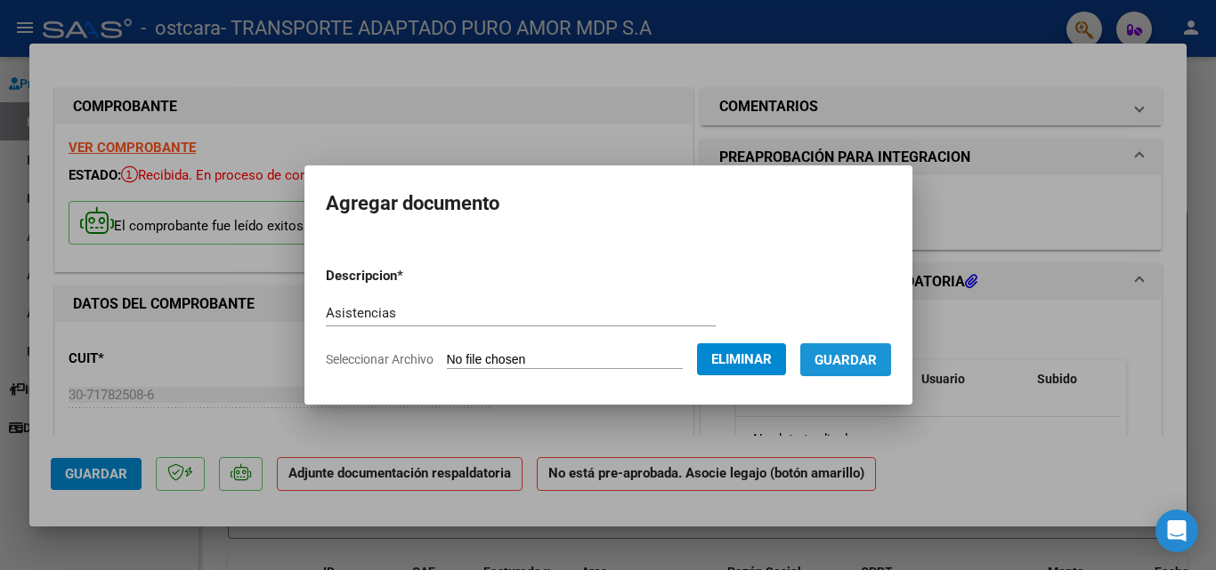
click at [874, 374] on button "Guardar" at bounding box center [845, 360] width 91 height 33
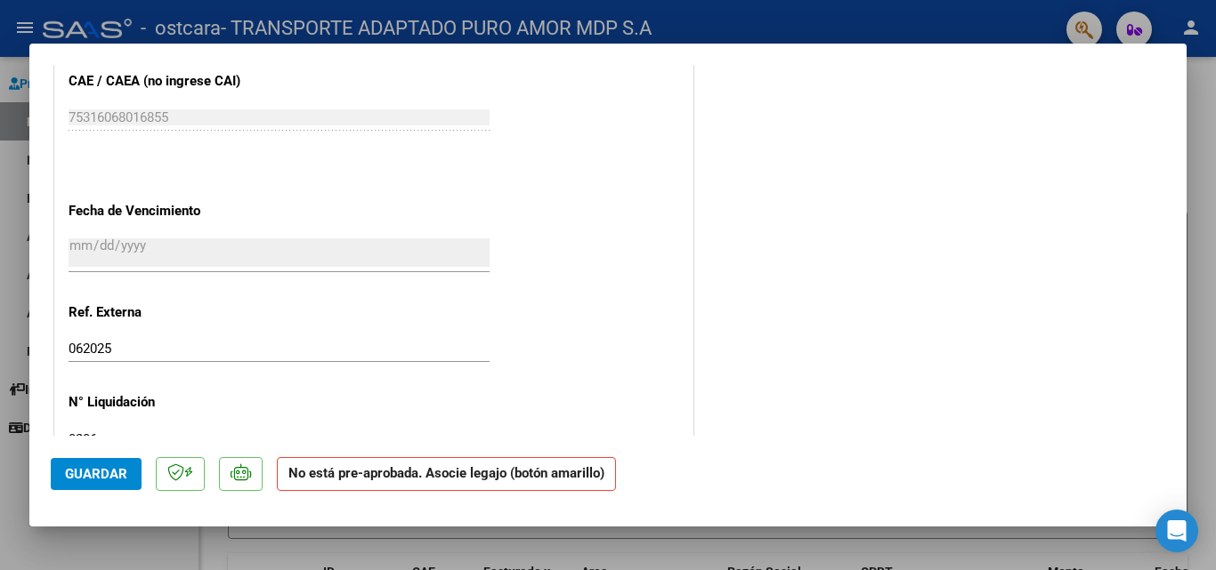
scroll to position [1175, 0]
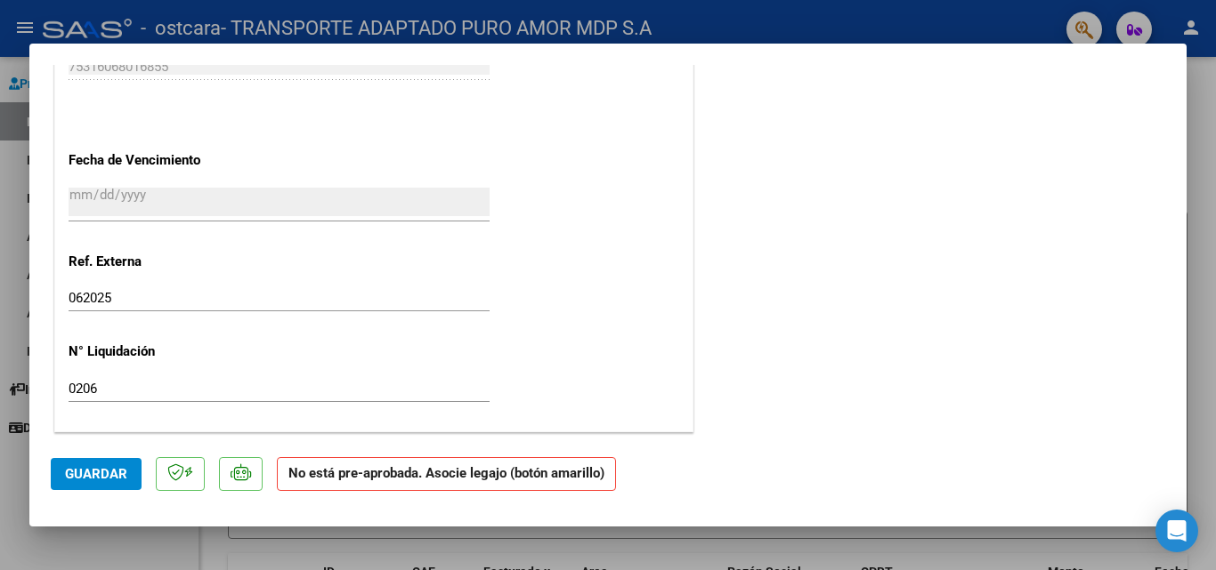
click at [95, 476] on span "Guardar" at bounding box center [96, 474] width 62 height 16
click at [702, 12] on div at bounding box center [608, 285] width 1216 height 570
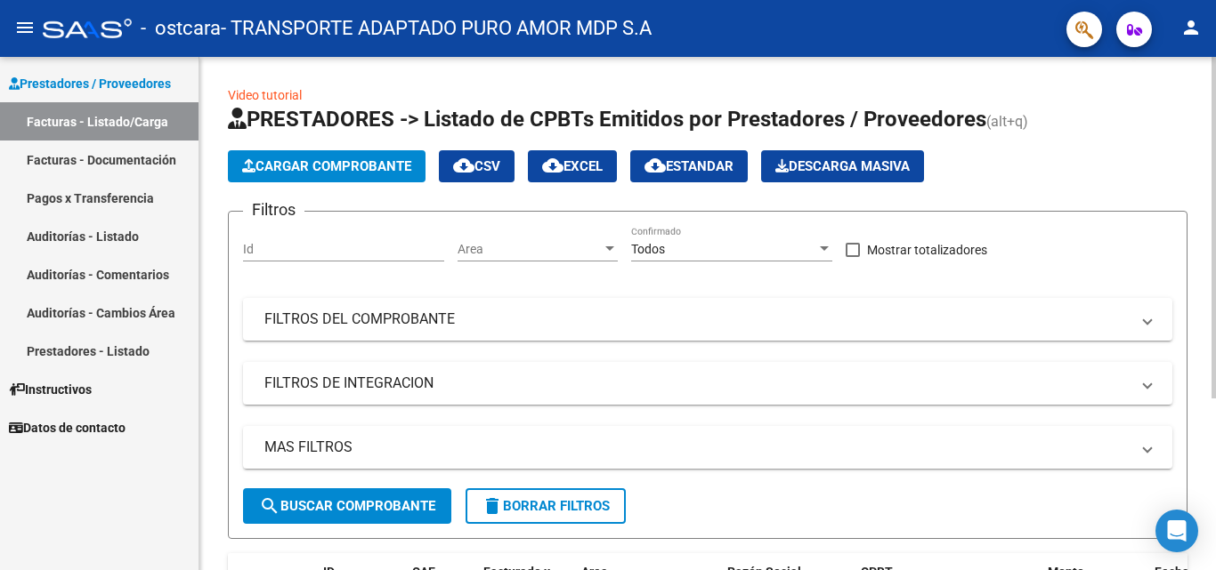
drag, startPoint x: 162, startPoint y: 155, endPoint x: 200, endPoint y: 155, distance: 38.3
click at [162, 156] on link "Facturas - Documentación" at bounding box center [99, 160] width 198 height 38
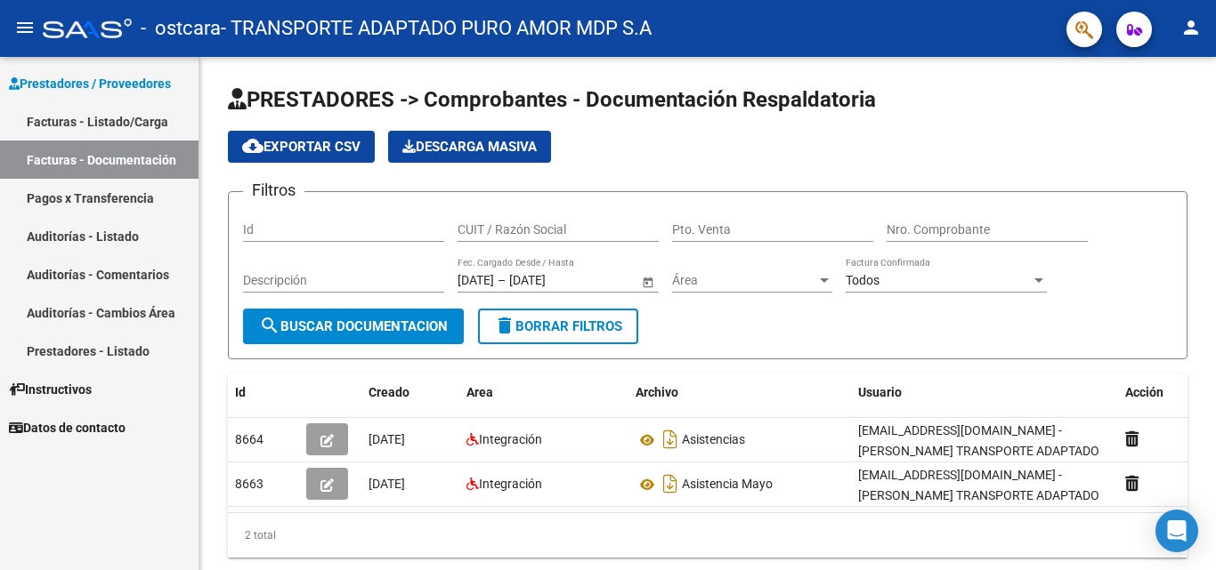
click at [133, 109] on link "Facturas - Listado/Carga" at bounding box center [99, 121] width 198 height 38
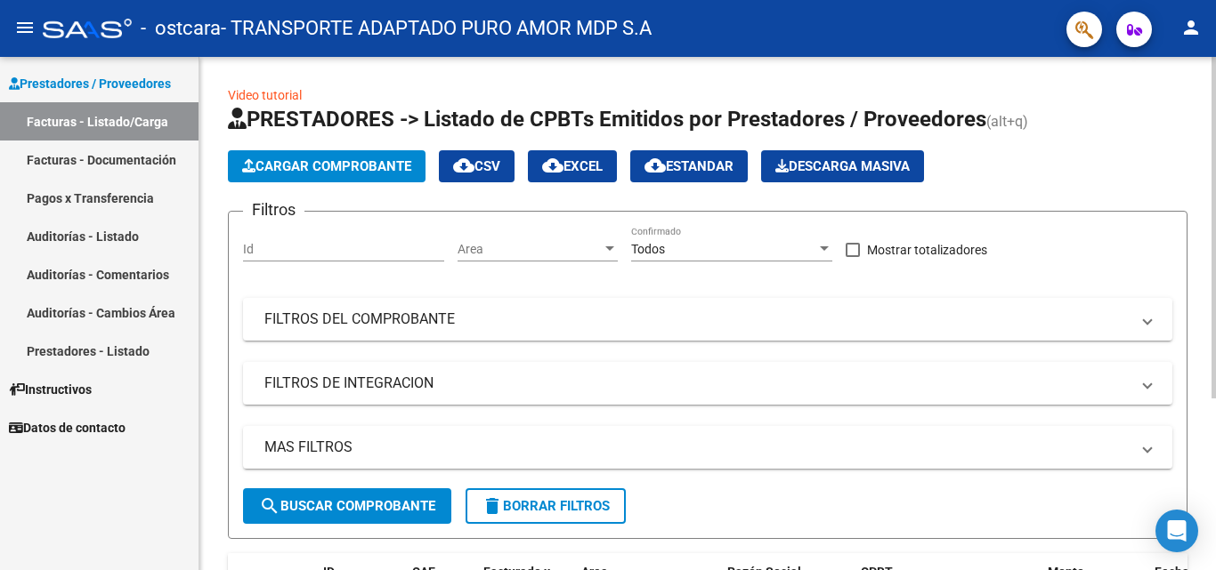
click at [299, 164] on span "Cargar Comprobante" at bounding box center [326, 166] width 169 height 16
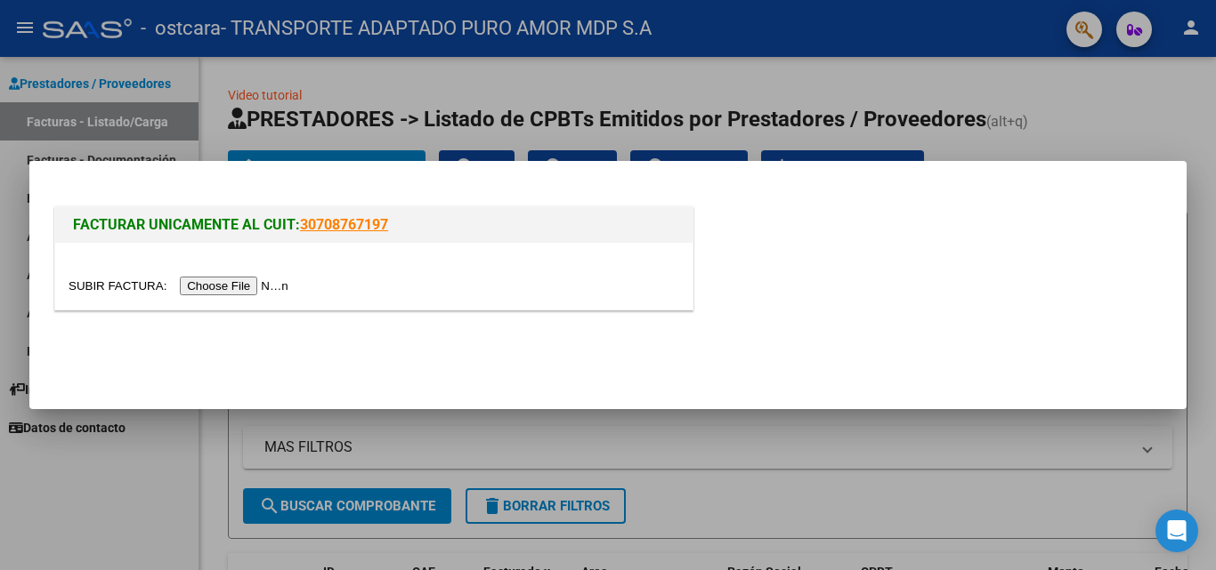
click at [235, 286] on input "file" at bounding box center [181, 286] width 225 height 19
click at [189, 282] on input "file" at bounding box center [181, 286] width 225 height 19
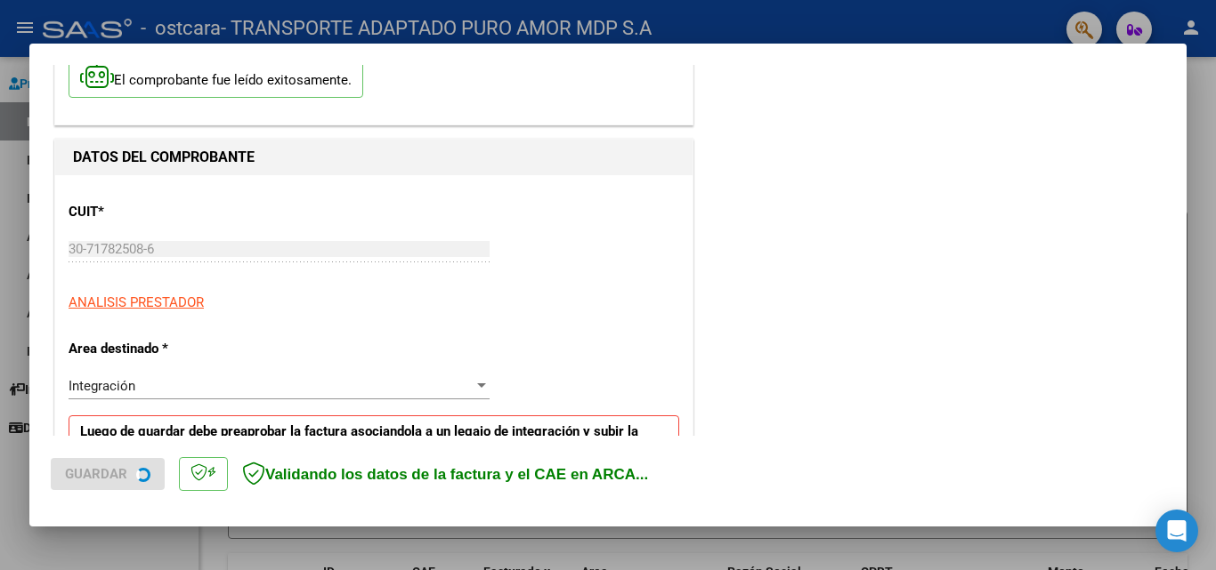
scroll to position [267, 0]
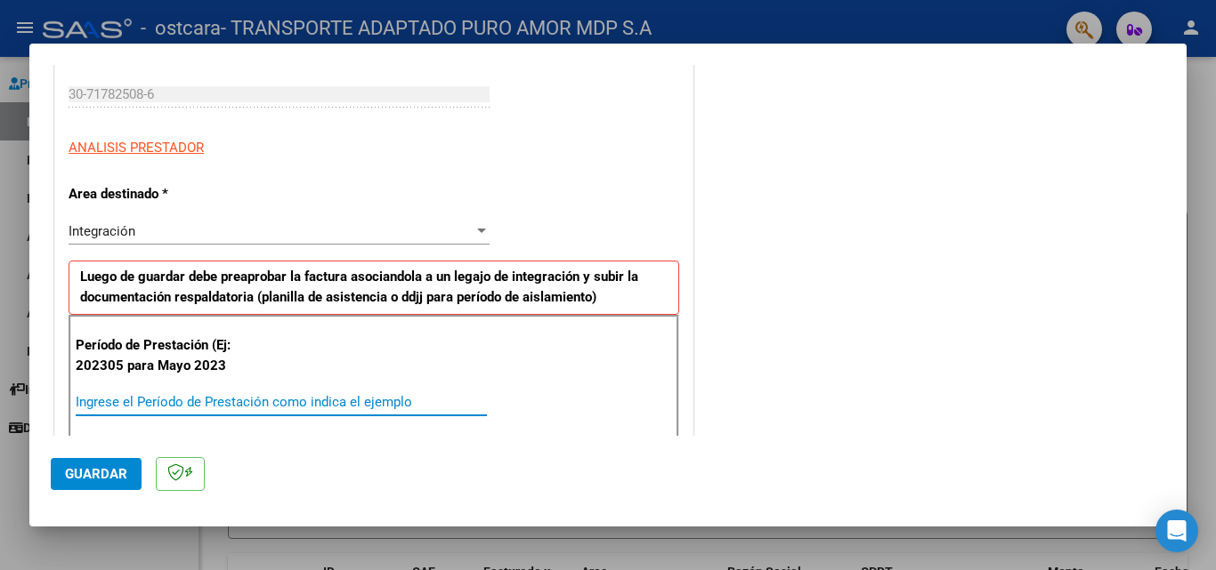
click at [228, 403] on input "Ingrese el Período de Prestación como indica el ejemplo" at bounding box center [281, 402] width 411 height 16
type input "202507"
click at [574, 379] on div "Período de Prestación (Ej: 202305 para [DATE] 202507 Ingrese el Período de Pres…" at bounding box center [374, 377] width 610 height 125
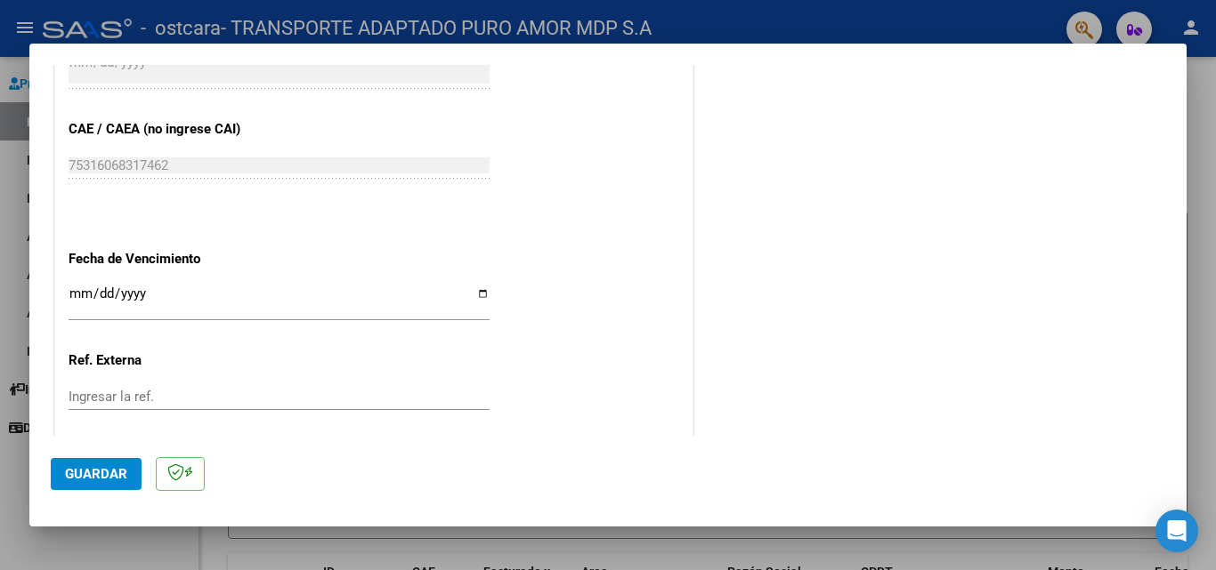
scroll to position [1068, 0]
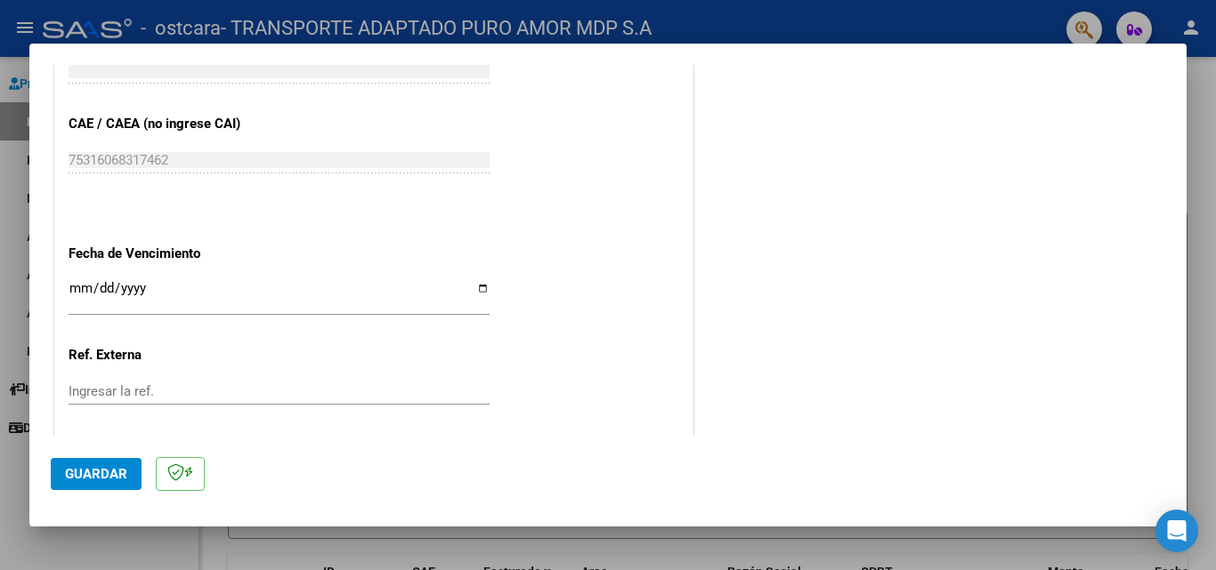
click at [140, 297] on input "Ingresar la fecha" at bounding box center [279, 295] width 421 height 28
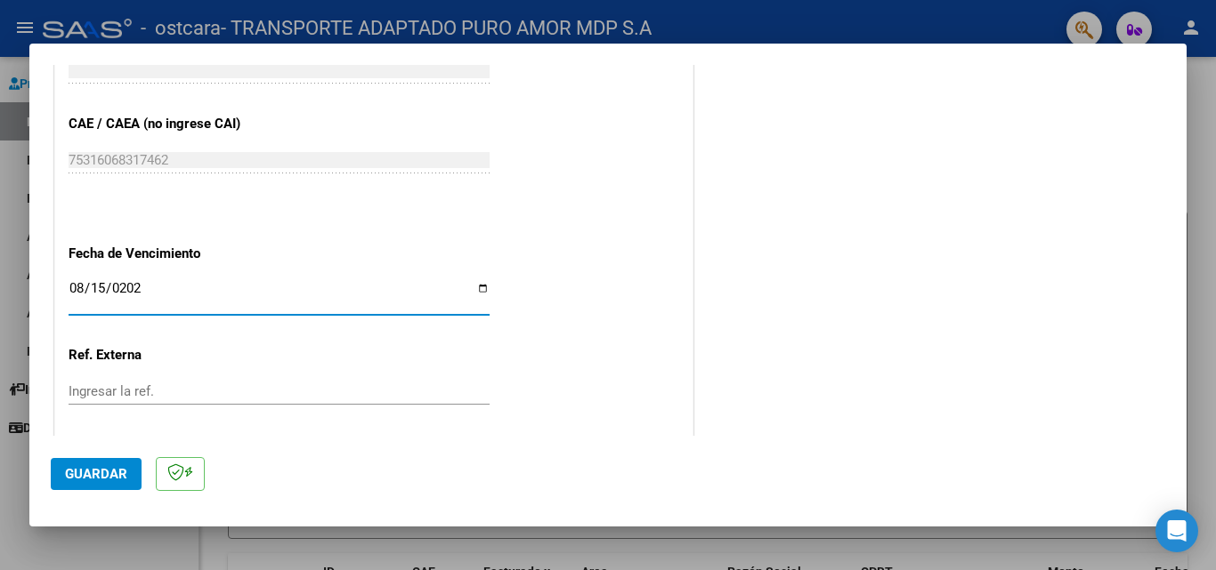
type input "[DATE]"
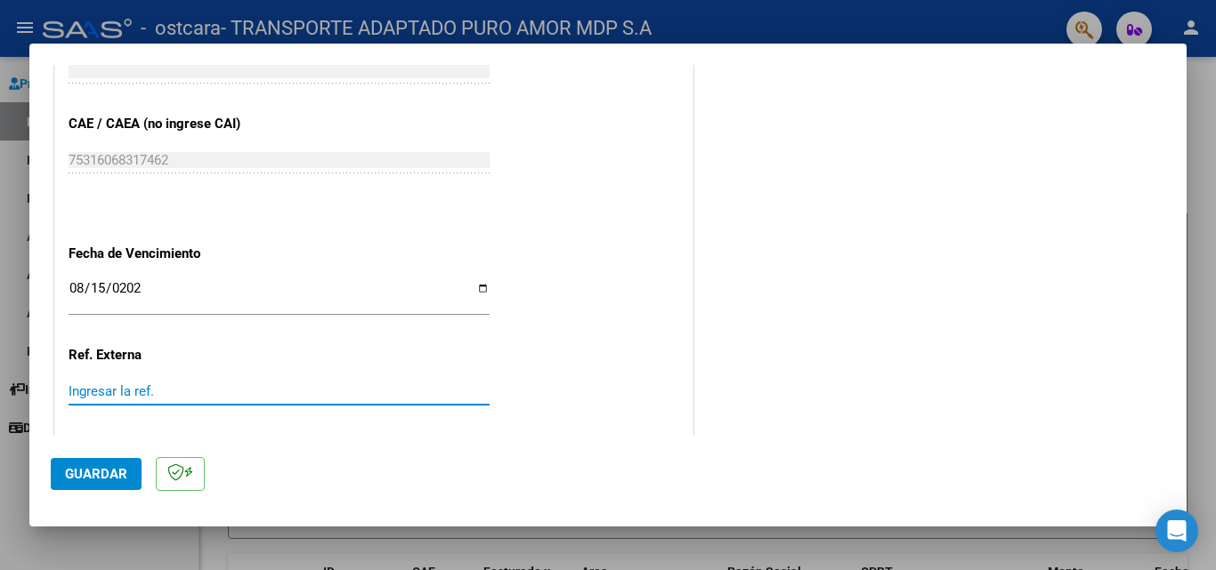
click at [192, 387] on input "Ingresar la ref." at bounding box center [279, 392] width 421 height 16
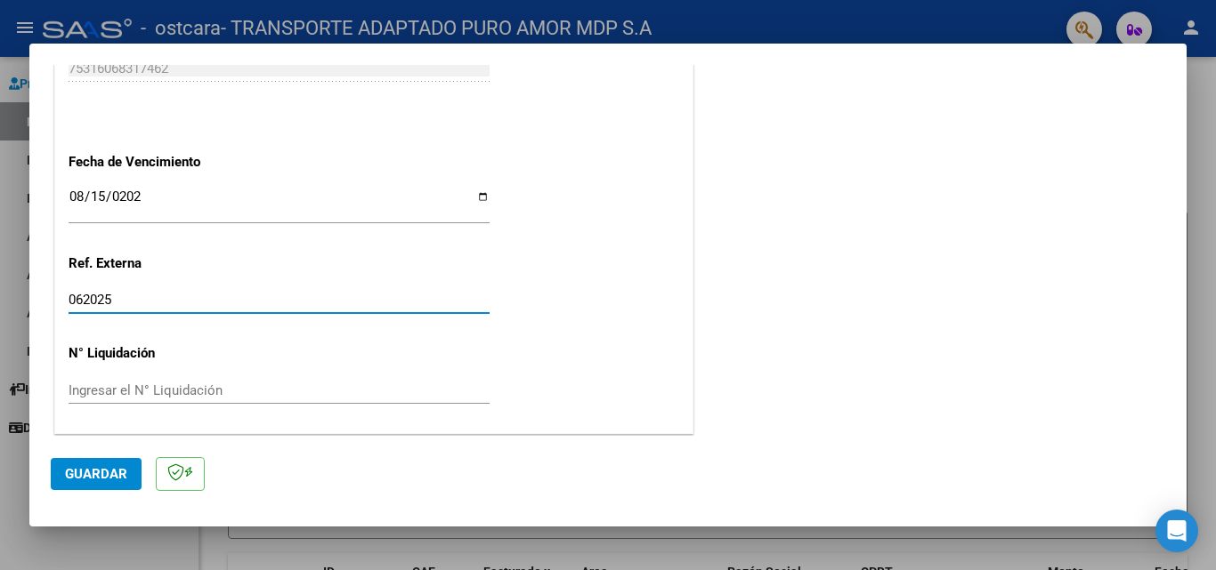
scroll to position [1161, 0]
click at [84, 298] on input "062025" at bounding box center [279, 298] width 421 height 16
type input "072025"
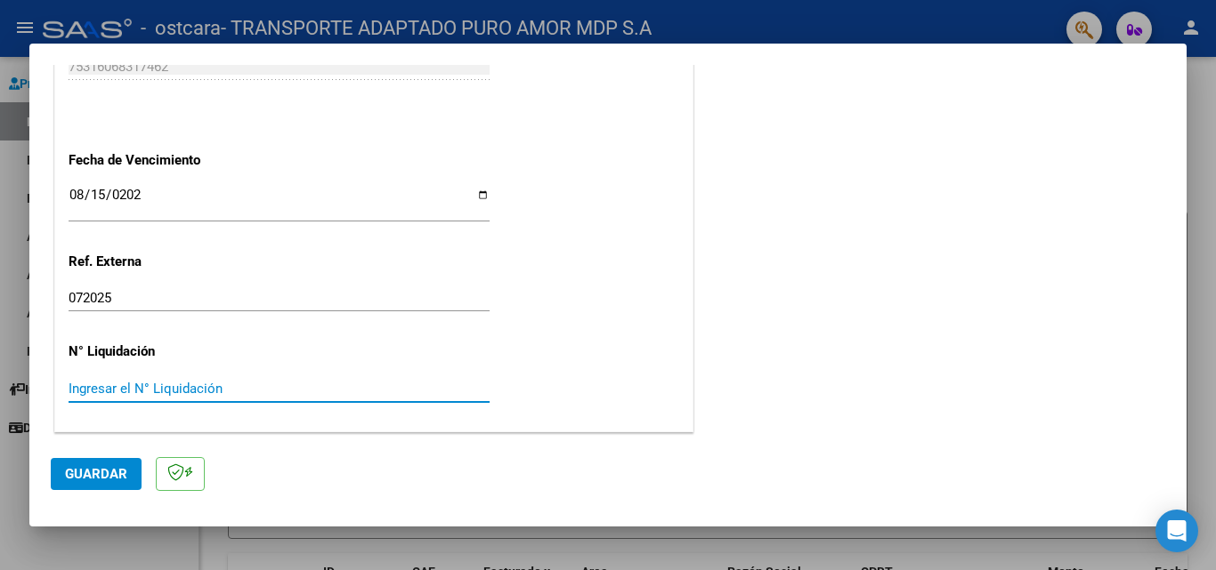
click at [181, 387] on input "Ingresar el N° Liquidación" at bounding box center [279, 389] width 421 height 16
type input "0307"
click at [86, 469] on span "Guardar" at bounding box center [96, 474] width 62 height 16
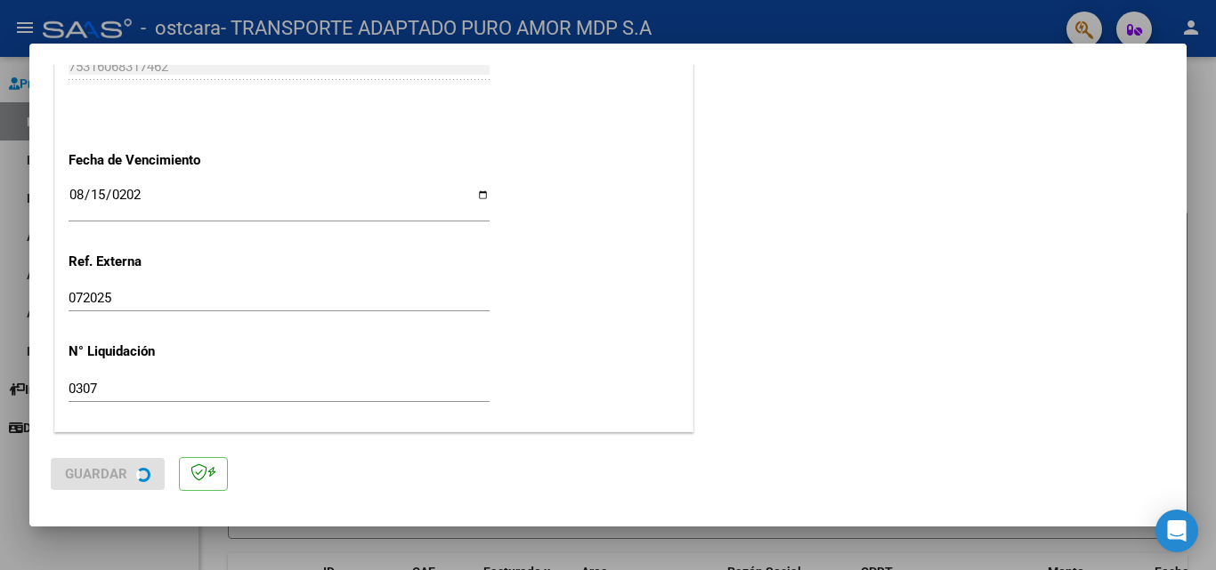
scroll to position [0, 0]
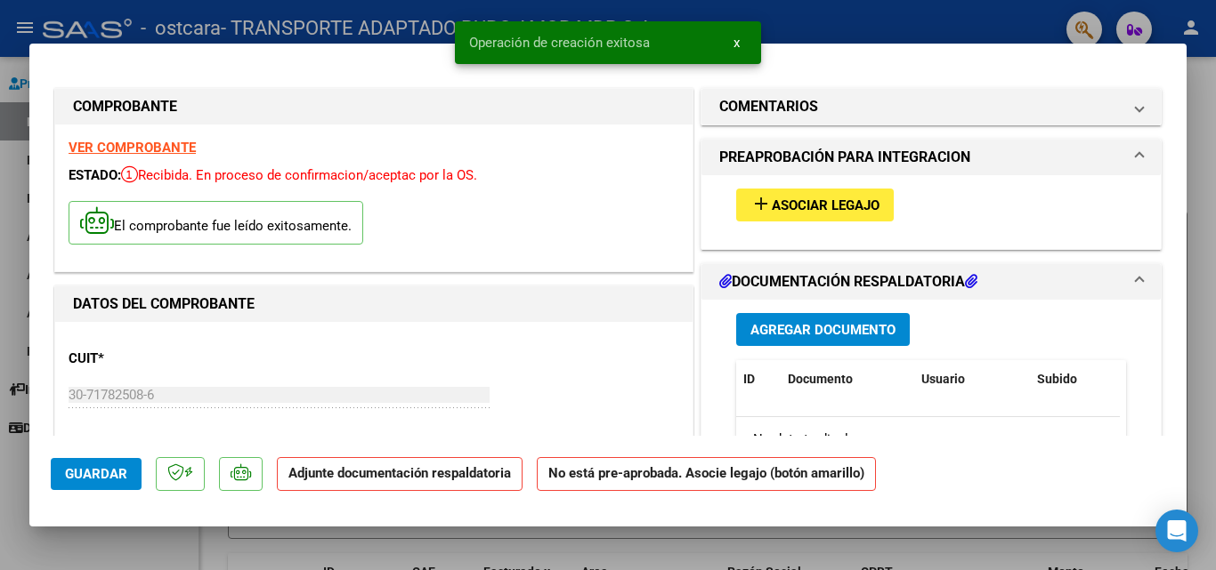
click at [874, 325] on span "Agregar Documento" at bounding box center [822, 330] width 145 height 16
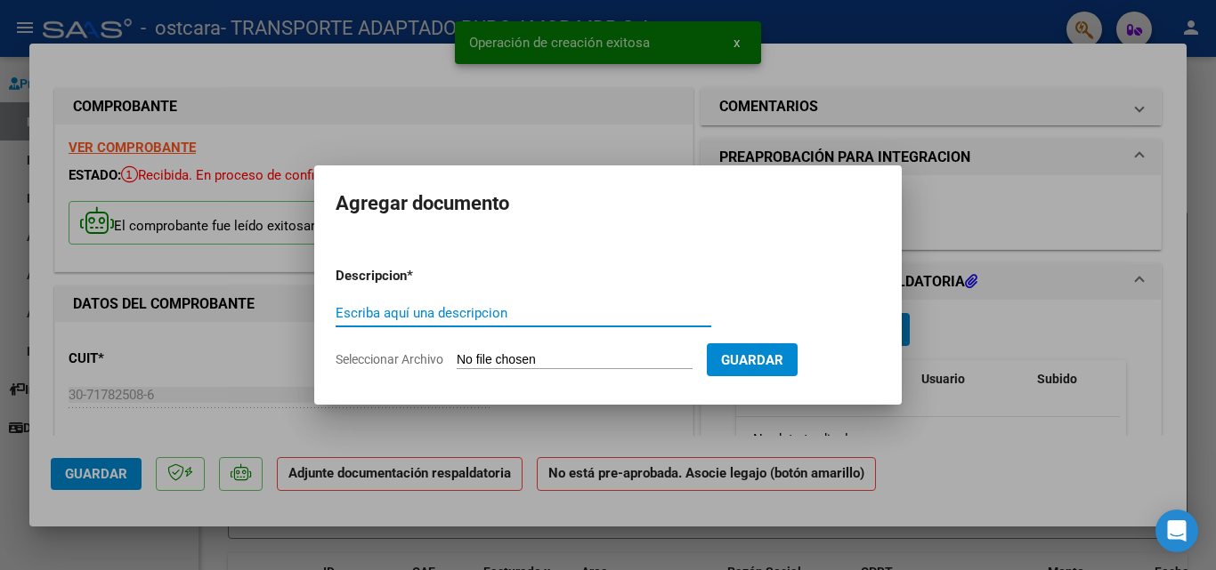
click at [489, 316] on input "Escriba aquí una descripcion" at bounding box center [524, 313] width 376 height 16
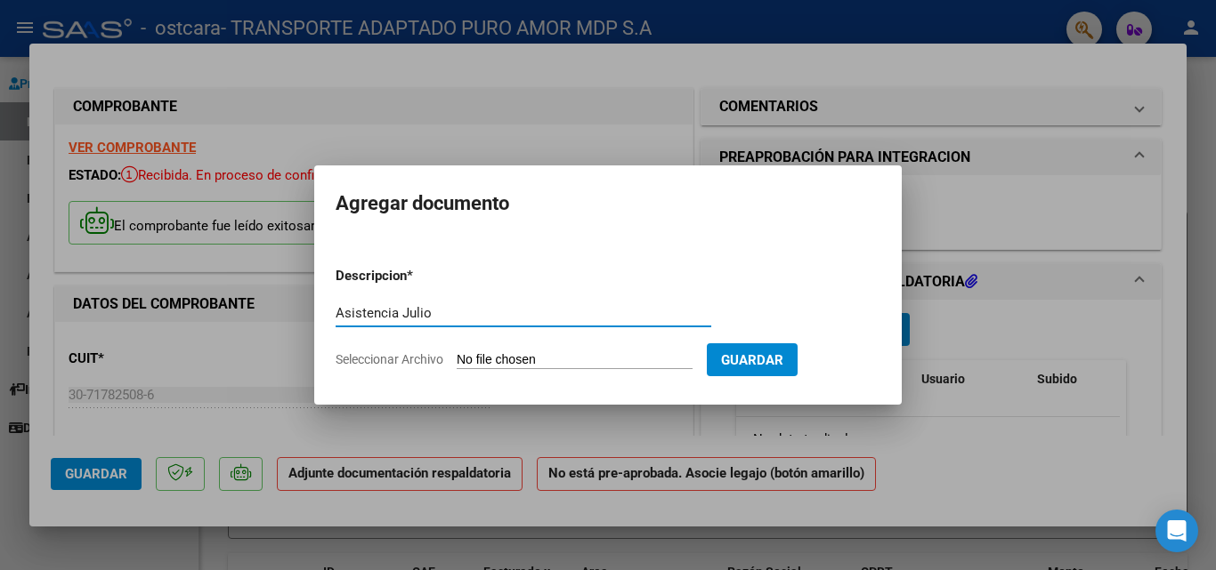
type input "Asistencia Julio"
click at [528, 361] on input "Seleccionar Archivo" at bounding box center [575, 360] width 236 height 17
type input "C:\fakepath\as [PERSON_NAME] [DATE] .pdf"
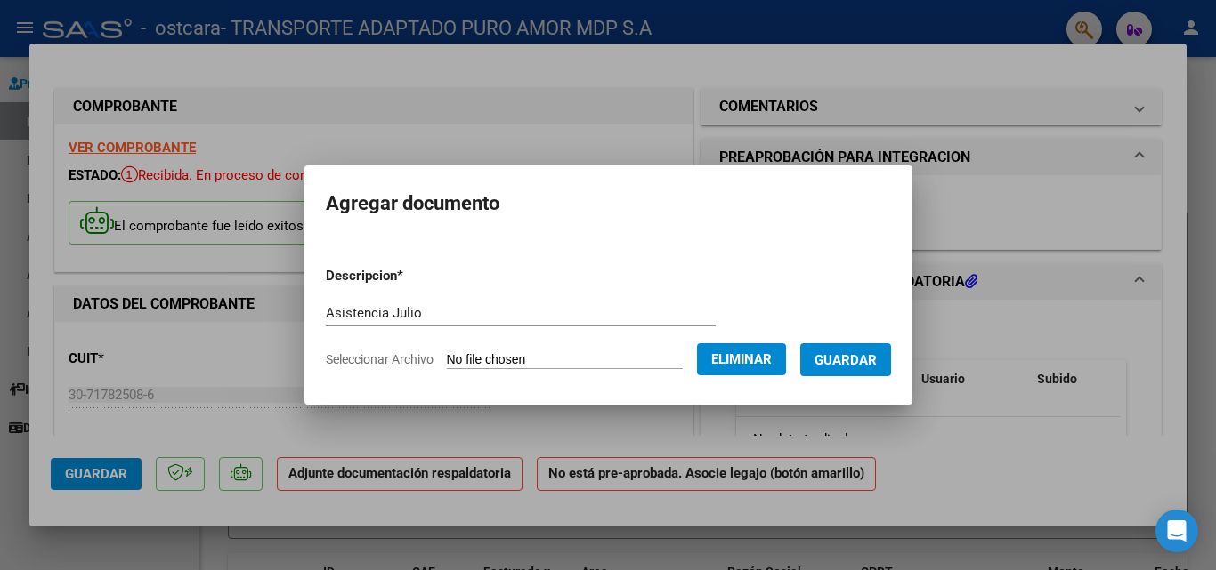
click at [853, 360] on span "Guardar" at bounding box center [845, 360] width 62 height 16
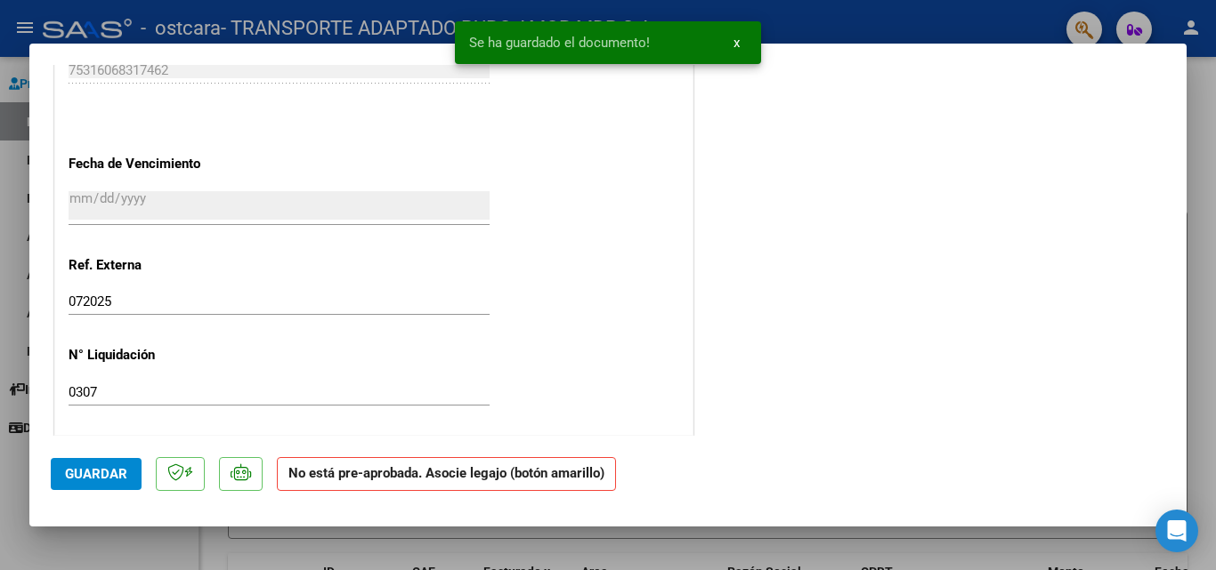
scroll to position [1175, 0]
click at [92, 479] on span "Guardar" at bounding box center [96, 474] width 62 height 16
click at [739, 38] on span "x" at bounding box center [736, 43] width 6 height 16
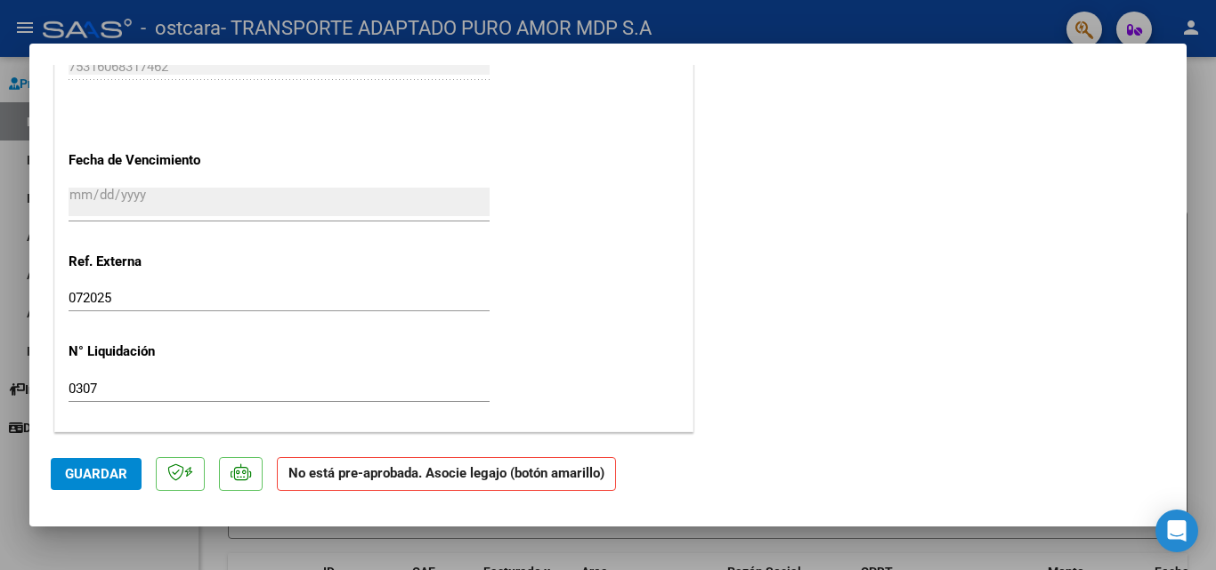
click at [3, 148] on div at bounding box center [608, 285] width 1216 height 570
type input "$ 0,00"
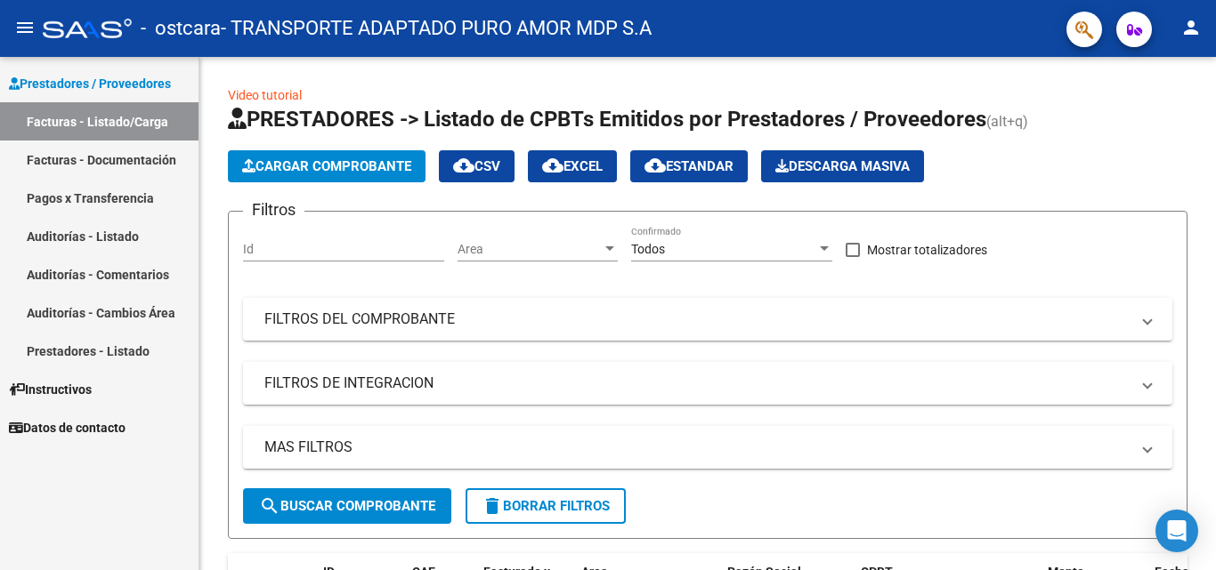
click at [147, 148] on link "Facturas - Documentación" at bounding box center [99, 160] width 198 height 38
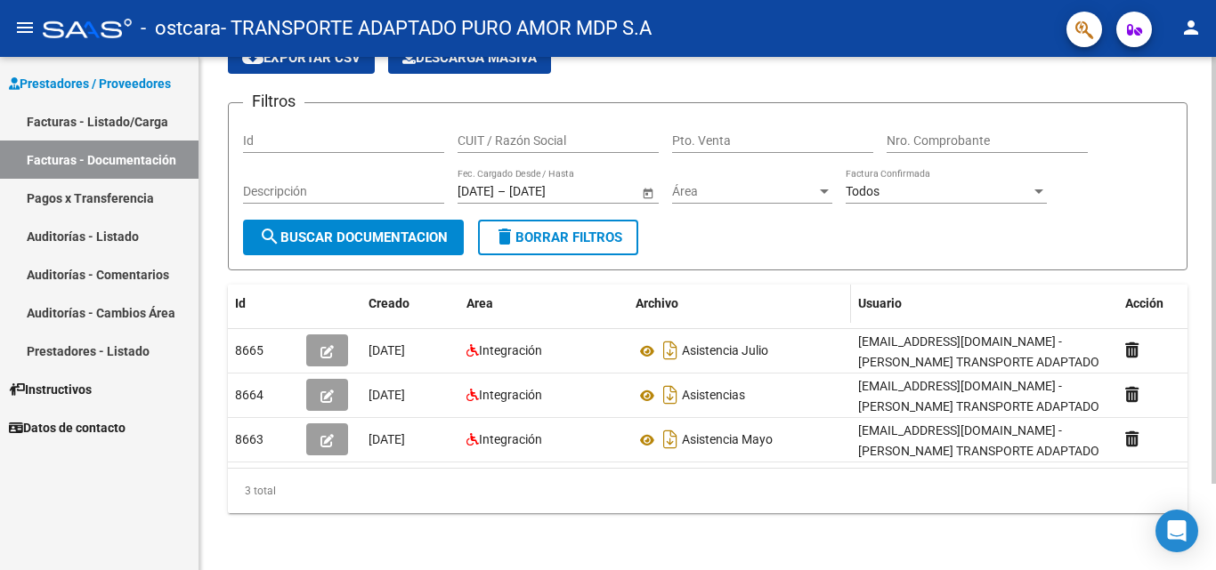
scroll to position [103, 0]
